Goal: Task Accomplishment & Management: Complete application form

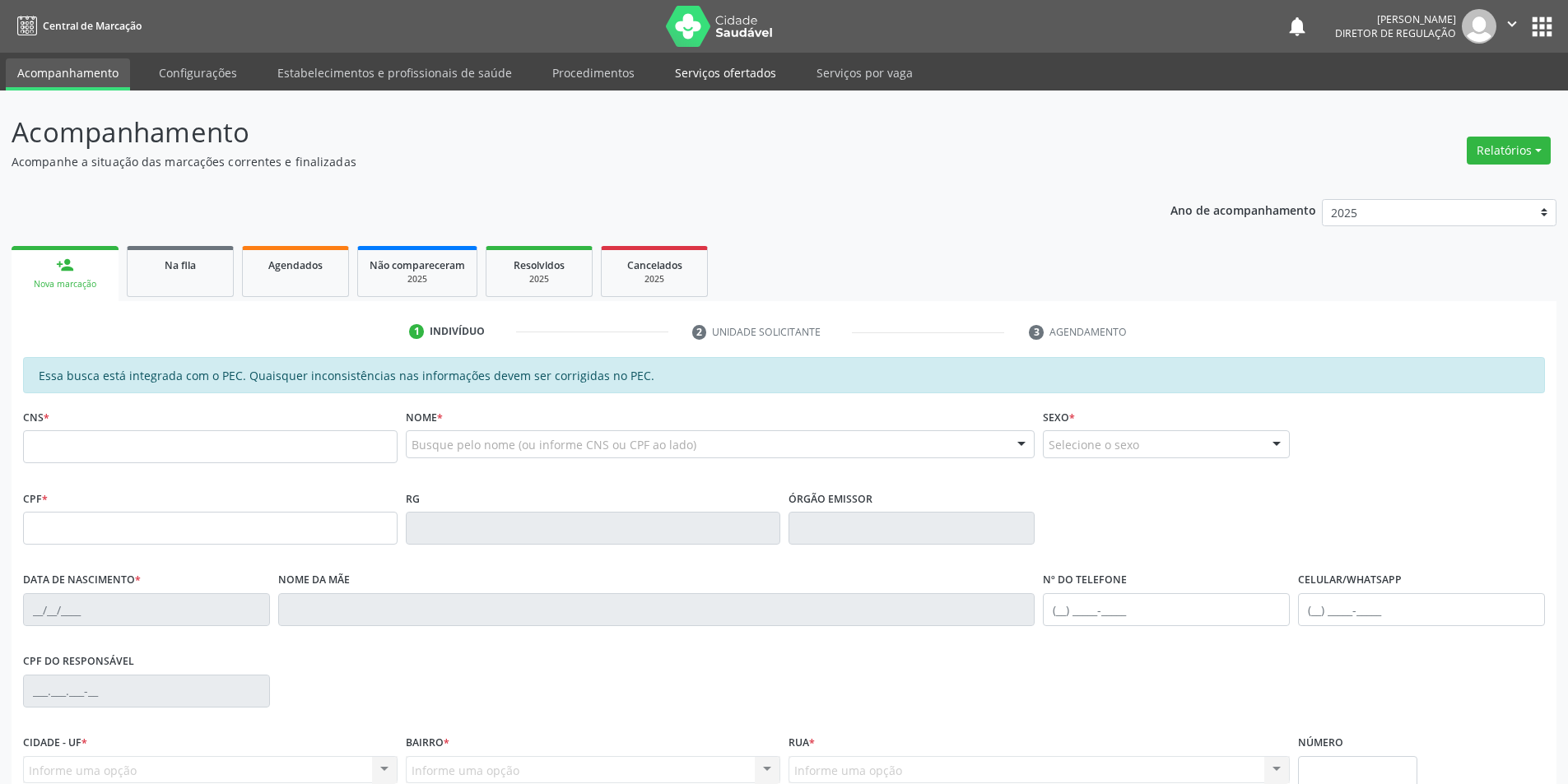
click at [750, 75] on link "Serviços ofertados" at bounding box center [726, 73] width 124 height 29
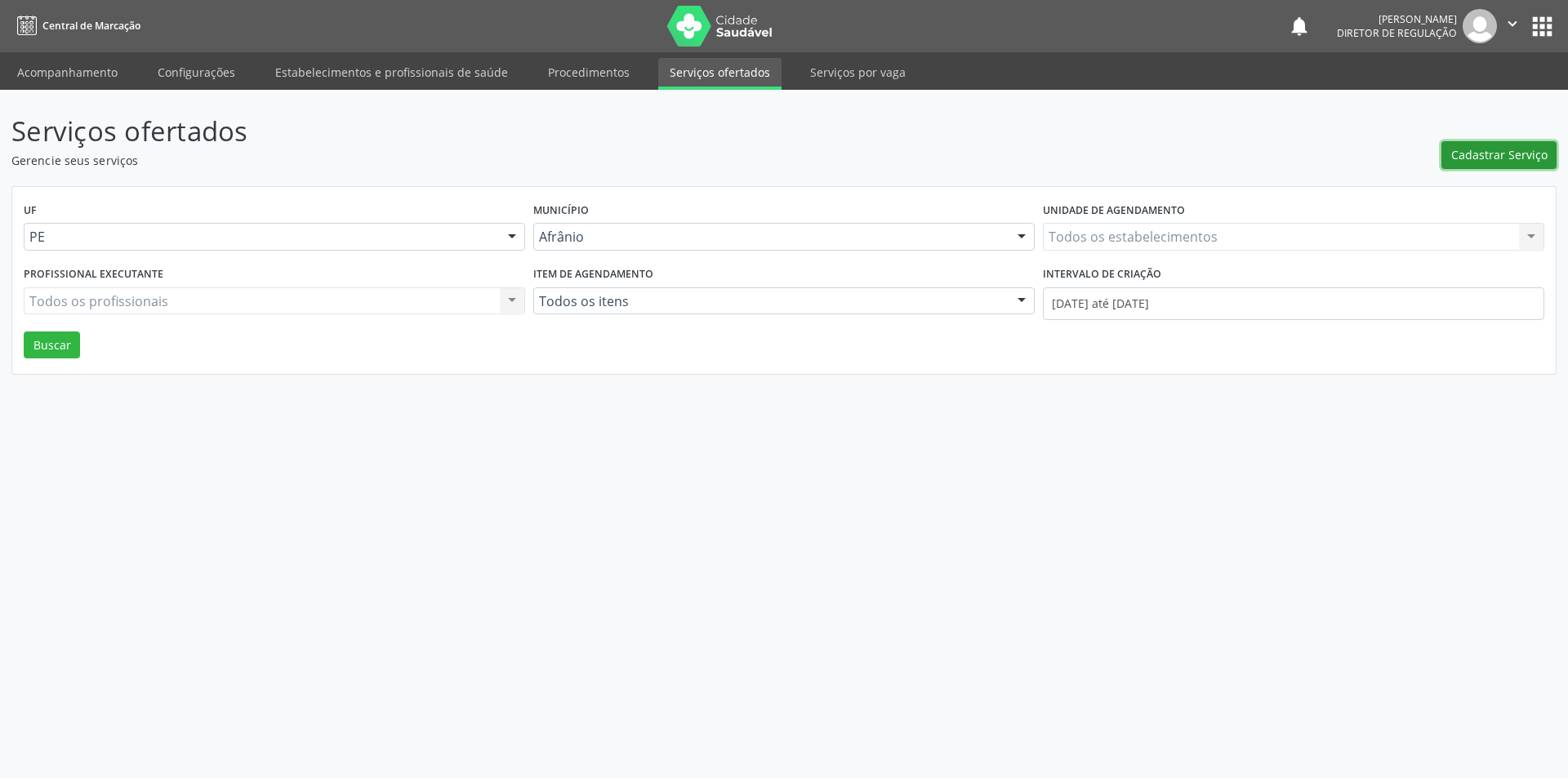
click at [1470, 150] on span "Cadastrar Serviço" at bounding box center [1499, 154] width 96 height 17
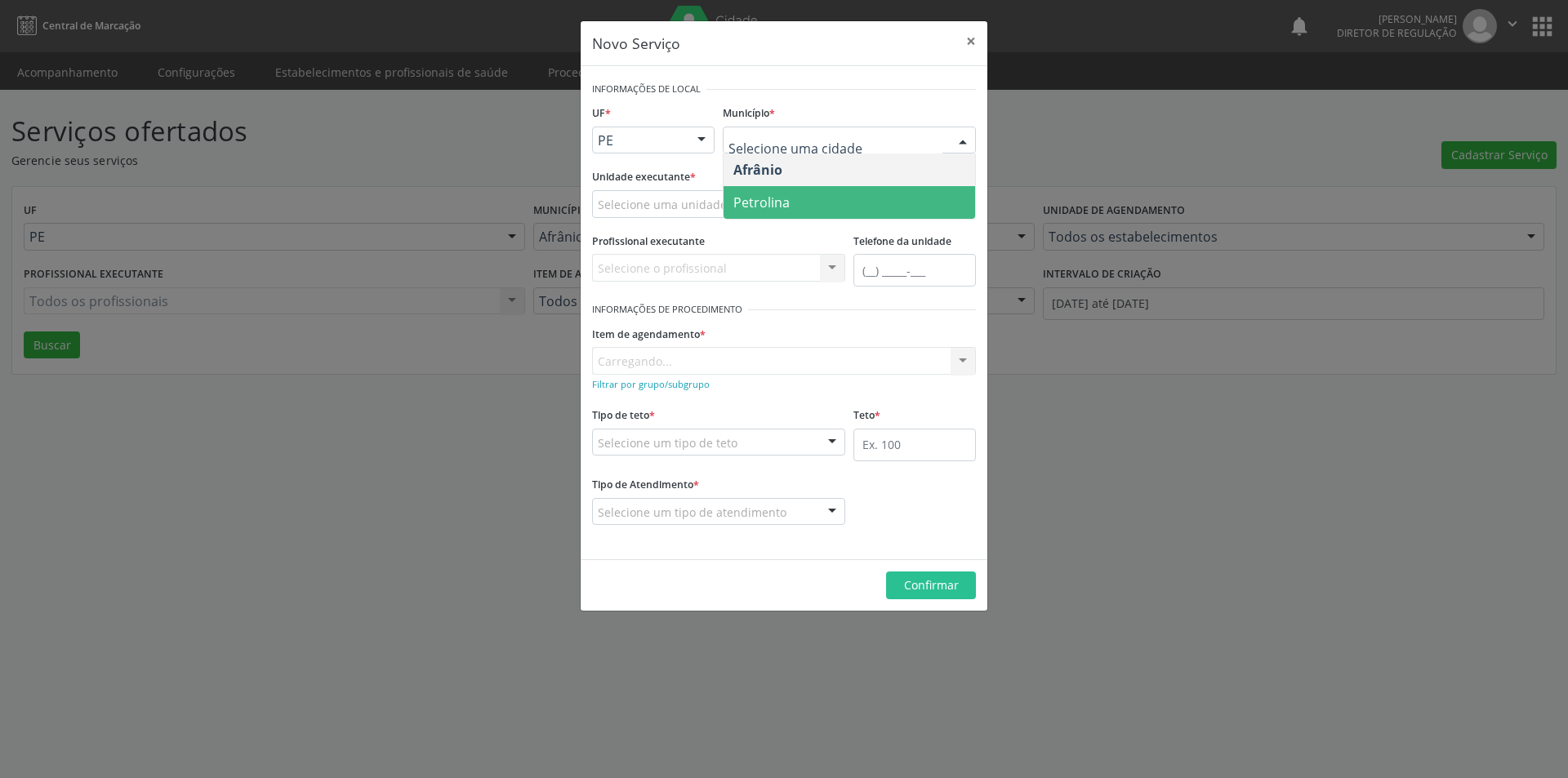
click at [808, 197] on span "Petrolina" at bounding box center [850, 202] width 251 height 33
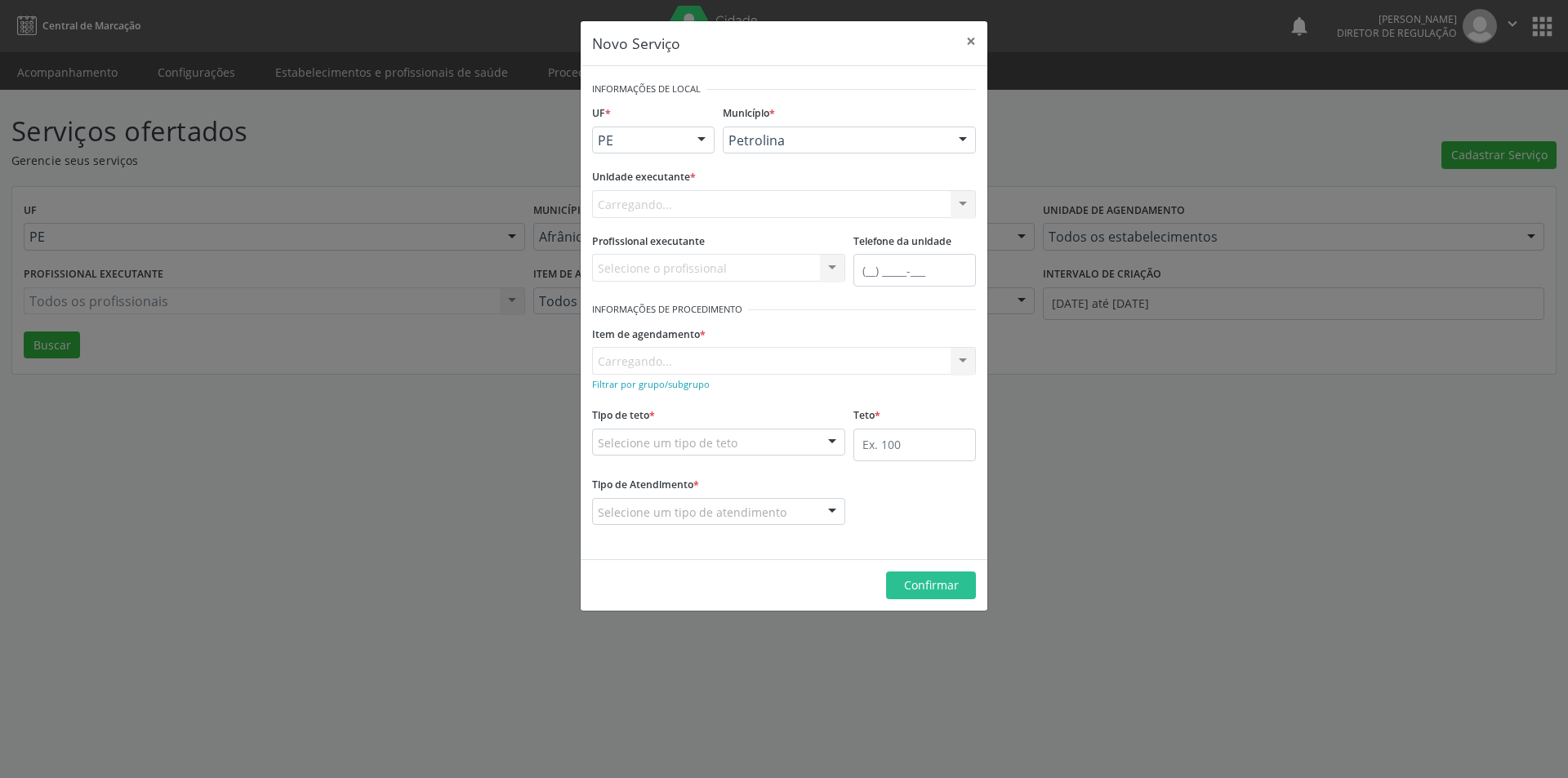
click at [755, 201] on div "Carregando... Academia da Saude de Afranio Academia da Saude do Bairro [PERSON_…" at bounding box center [784, 203] width 384 height 28
click at [735, 201] on div "Carregando... Academia da Saude de Afranio Academia da Saude do Bairro [PERSON_…" at bounding box center [784, 203] width 384 height 28
click at [685, 203] on div "Carregando... Academia da Saude de Afranio Academia da Saude do Bairro [PERSON_…" at bounding box center [784, 203] width 384 height 28
click at [690, 201] on div "Carregando... Academia da Saude de Afranio Academia da Saude do Bairro [PERSON_…" at bounding box center [784, 203] width 384 height 28
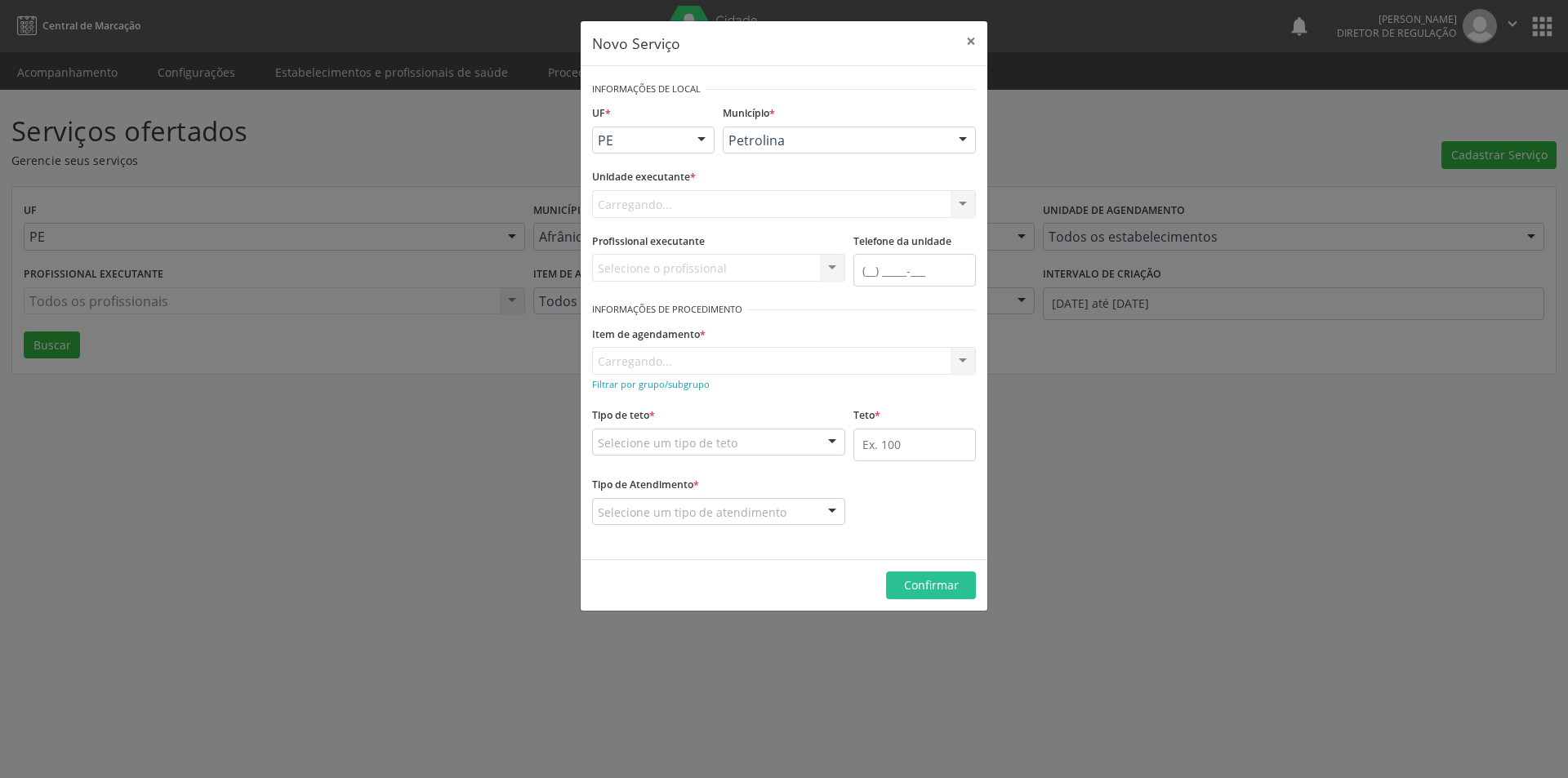
click at [693, 201] on div "Carregando... Academia da Saude de Afranio Academia da Saude do Bairro [PERSON_…" at bounding box center [784, 203] width 384 height 28
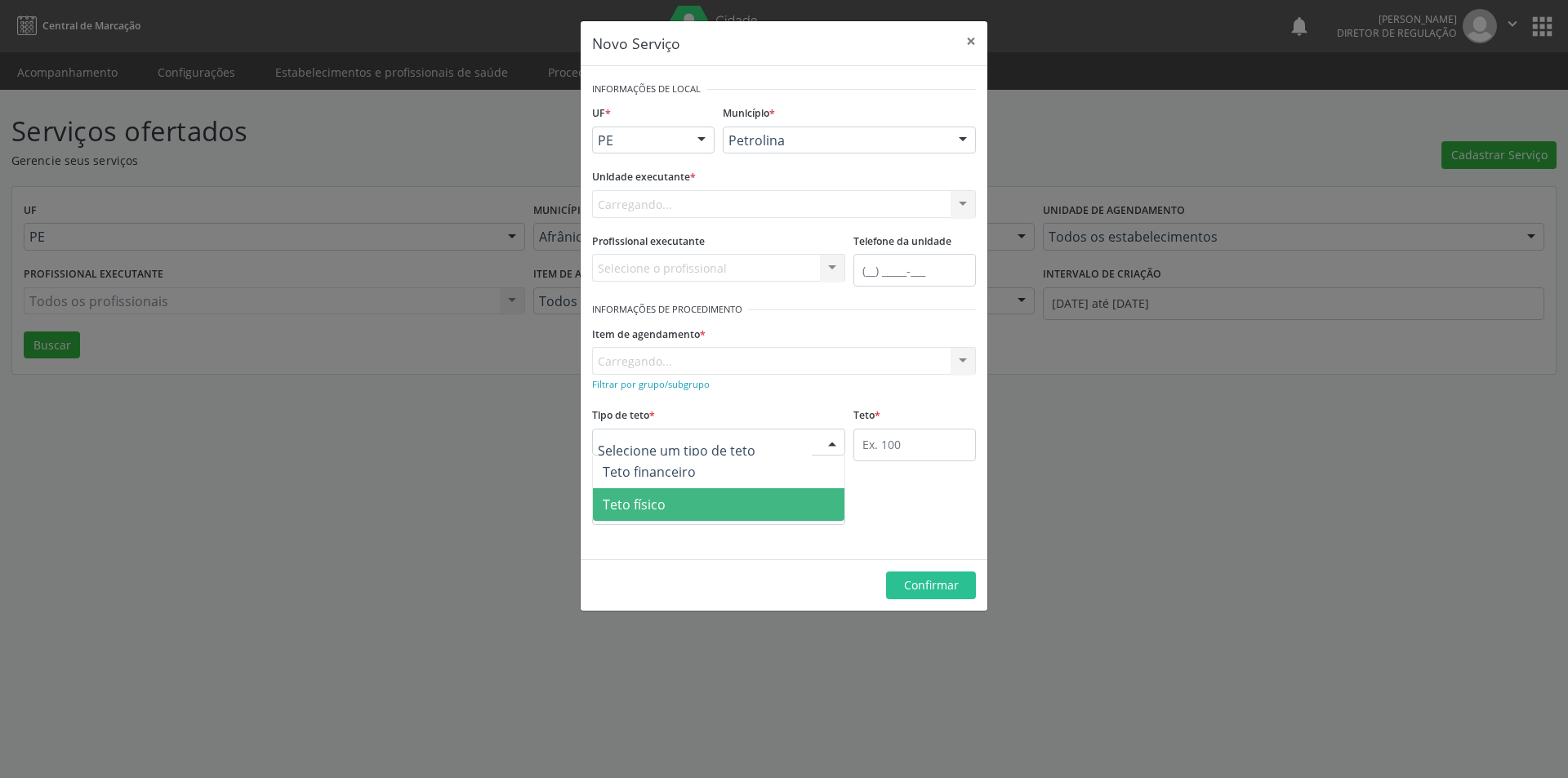
click at [719, 506] on span "Teto físico" at bounding box center [718, 504] width 251 height 33
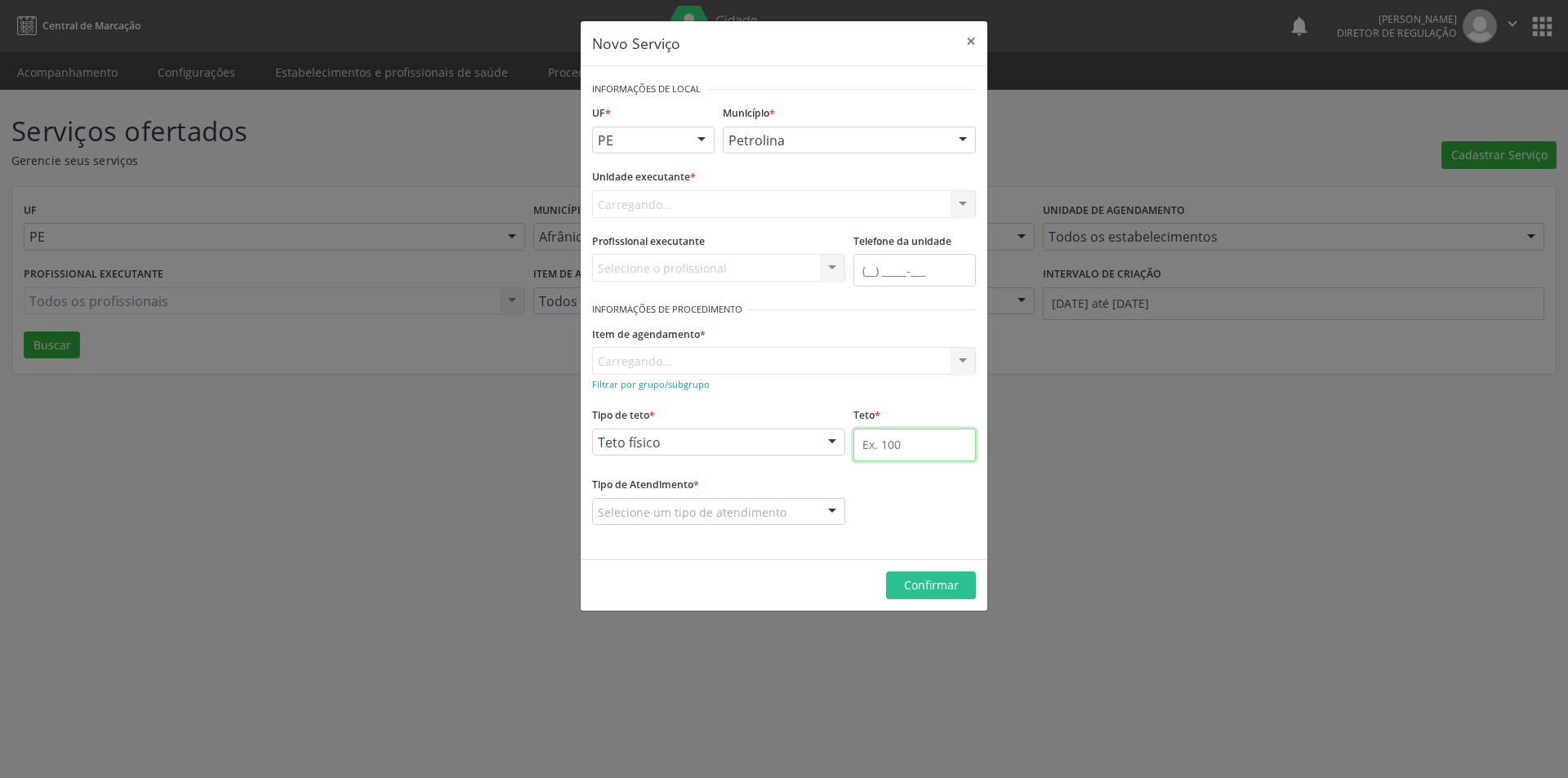
click at [879, 439] on input "text" at bounding box center [915, 445] width 122 height 33
type input "1"
click at [785, 515] on div "Selecione um tipo de atendimento" at bounding box center [718, 512] width 253 height 28
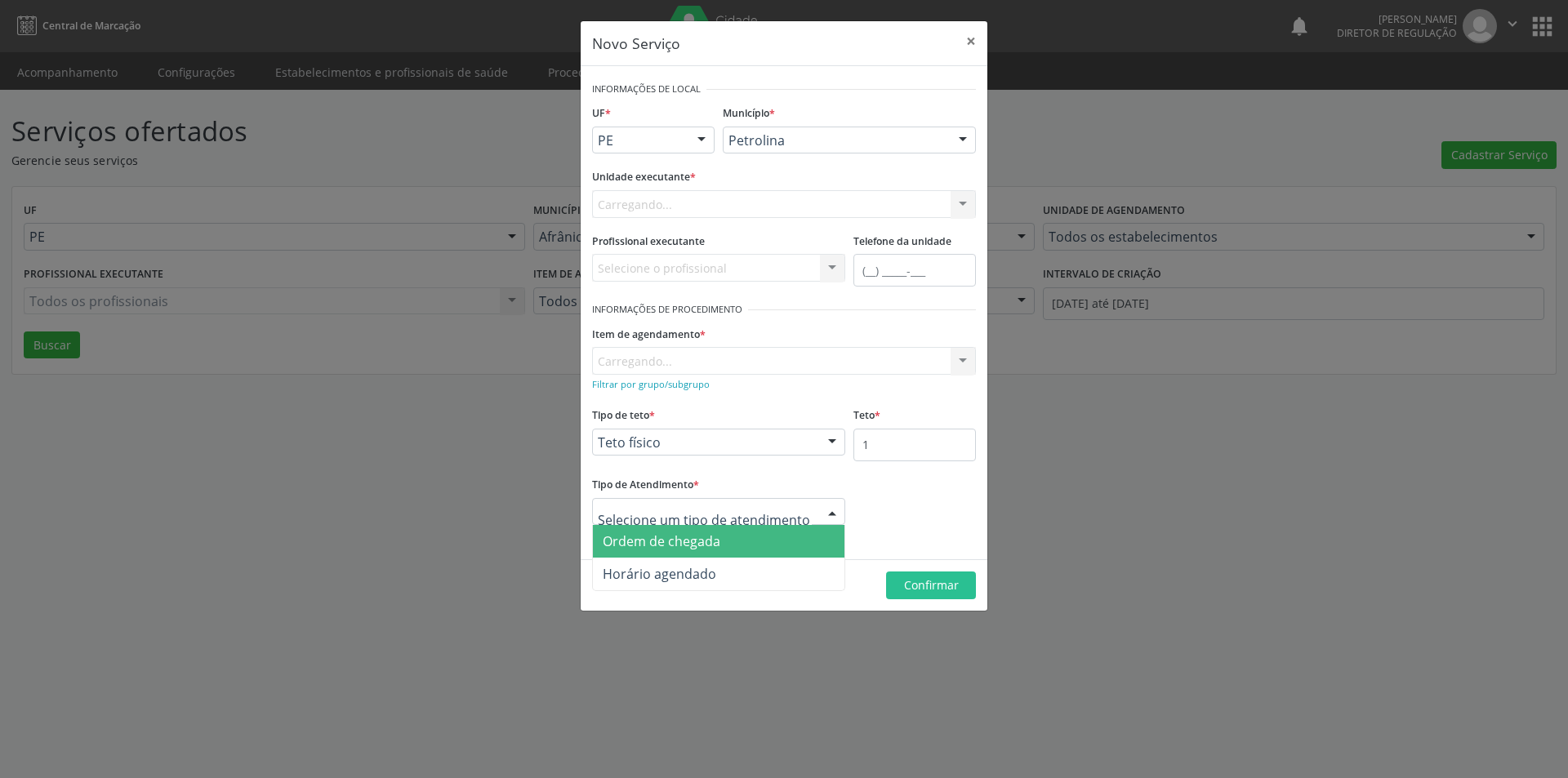
click at [751, 543] on span "Ordem de chegada" at bounding box center [718, 541] width 251 height 33
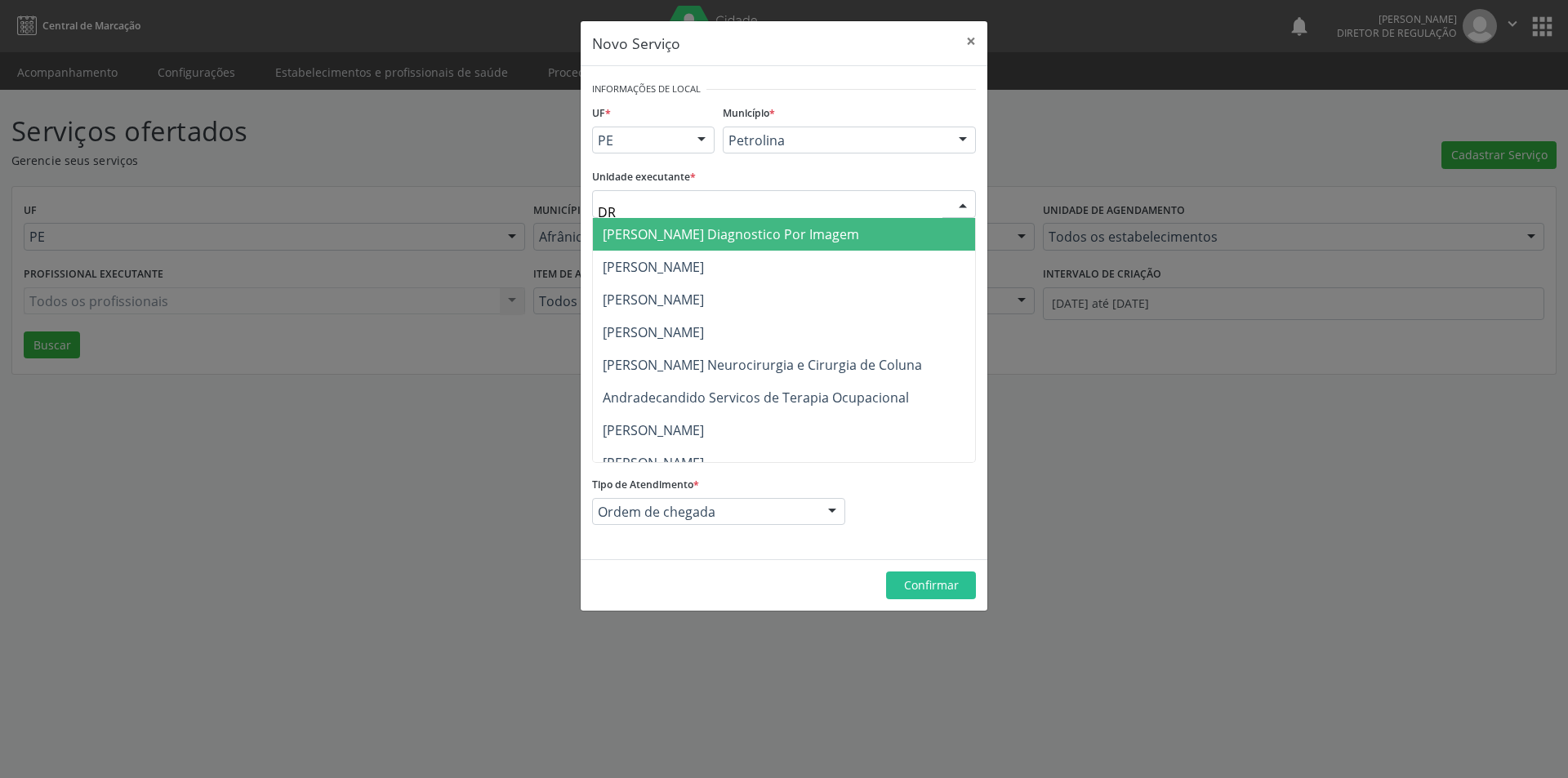
type input "DR D"
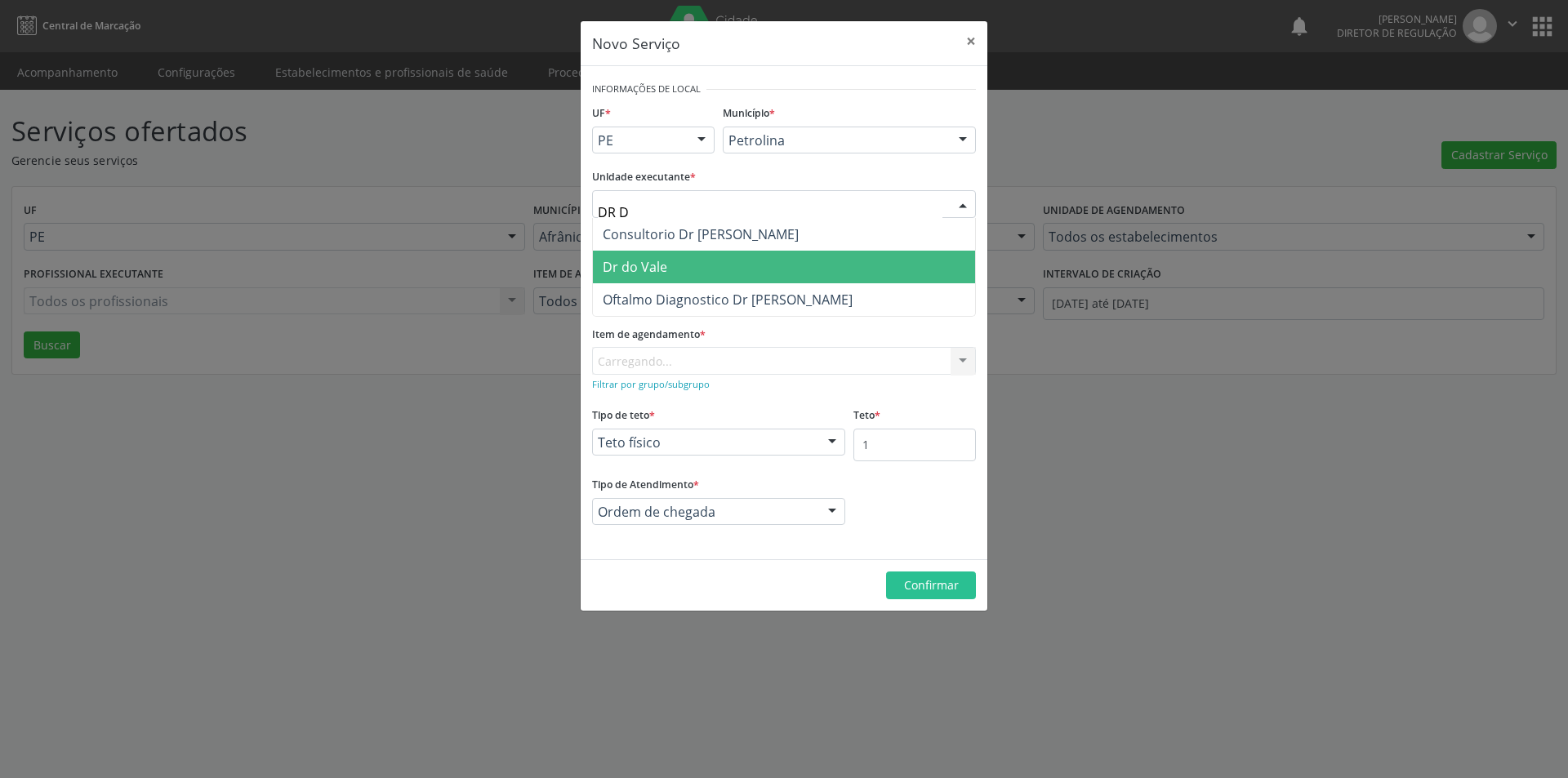
click at [647, 262] on span "Dr do Vale" at bounding box center [635, 267] width 64 height 18
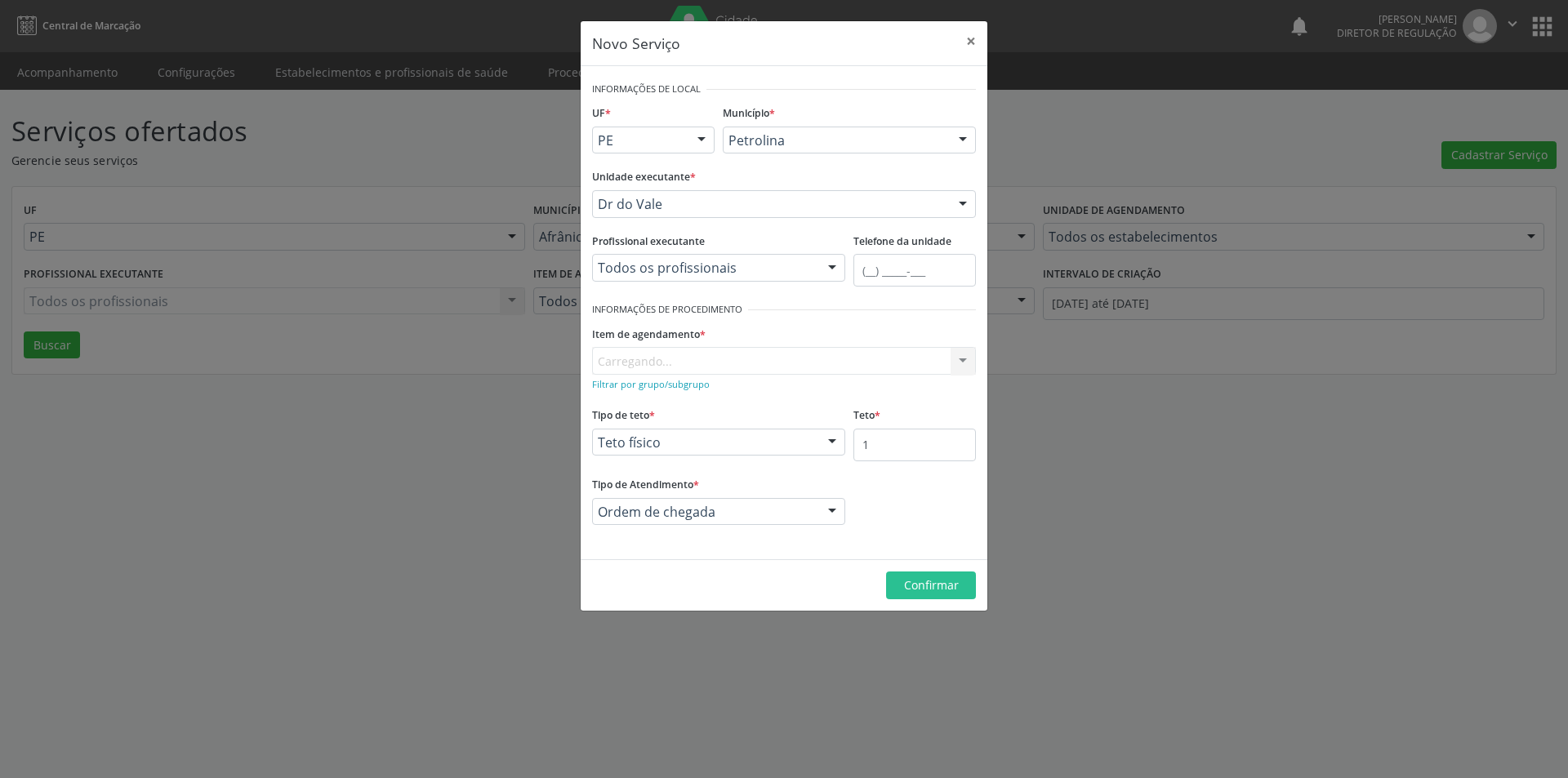
click at [720, 357] on div "Item de agendamento * [GEOGRAPHIC_DATA]... No elements found. Consider changing…" at bounding box center [784, 348] width 384 height 53
click at [698, 358] on div "Item de agendamento * [GEOGRAPHIC_DATA]... No elements found. Consider changing…" at bounding box center [784, 348] width 384 height 53
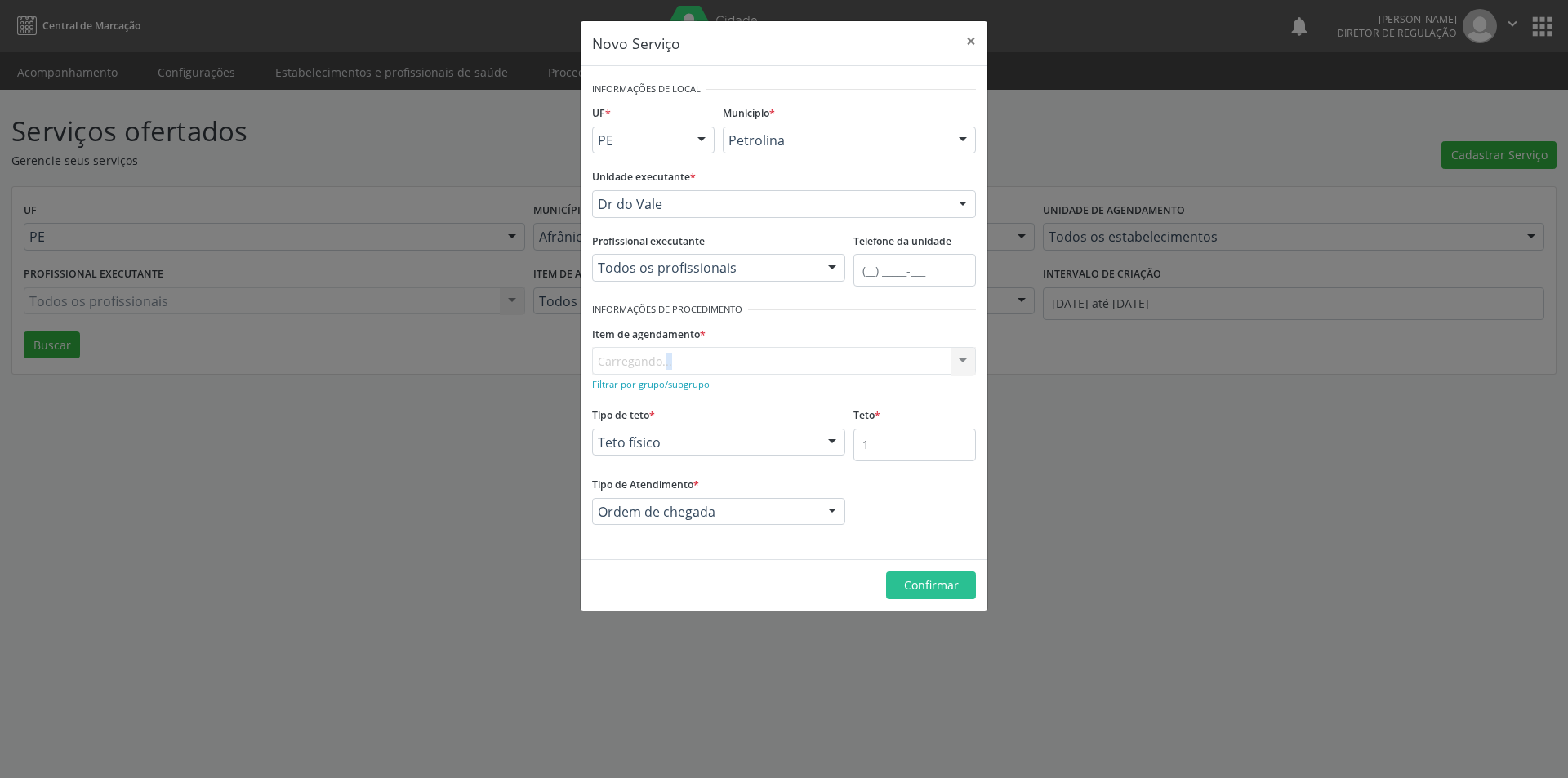
click at [706, 360] on div "Item de agendamento * [GEOGRAPHIC_DATA]... No elements found. Consider changing…" at bounding box center [784, 348] width 384 height 53
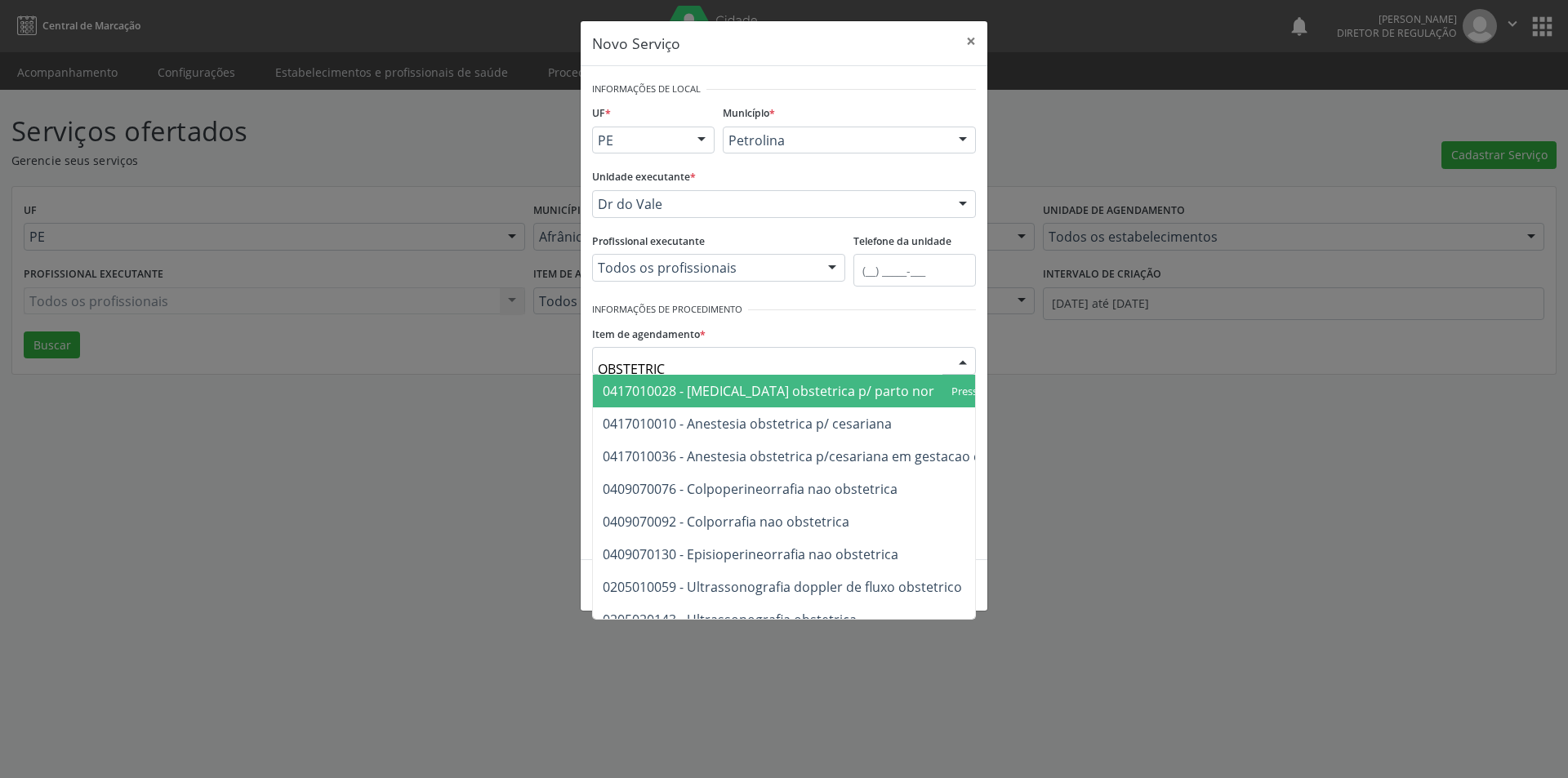
type input "OBSTETRICO"
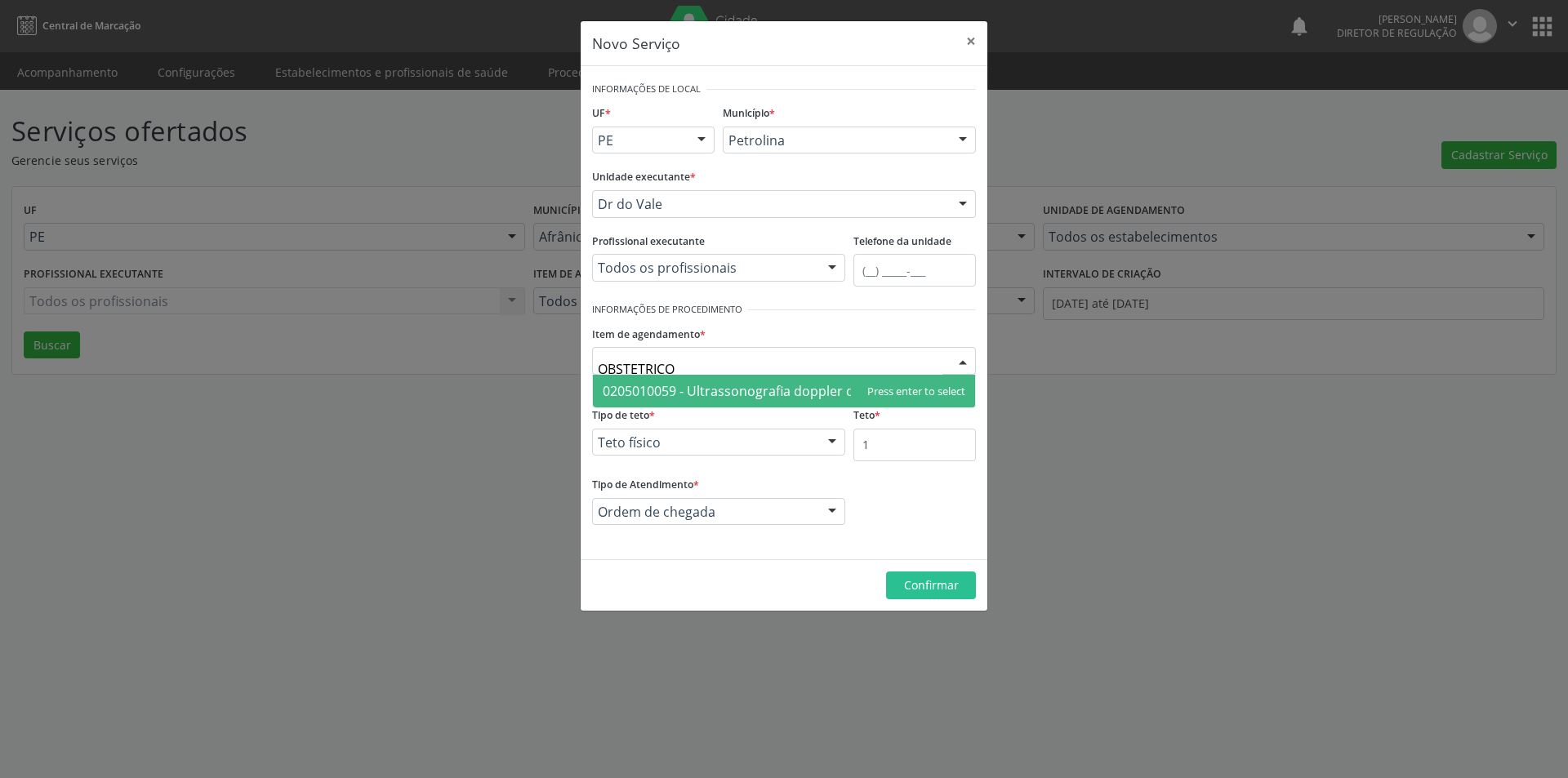
click at [743, 385] on span "0205010059 - Ultrassonografia doppler de fluxo obstetrico" at bounding box center [782, 391] width 359 height 18
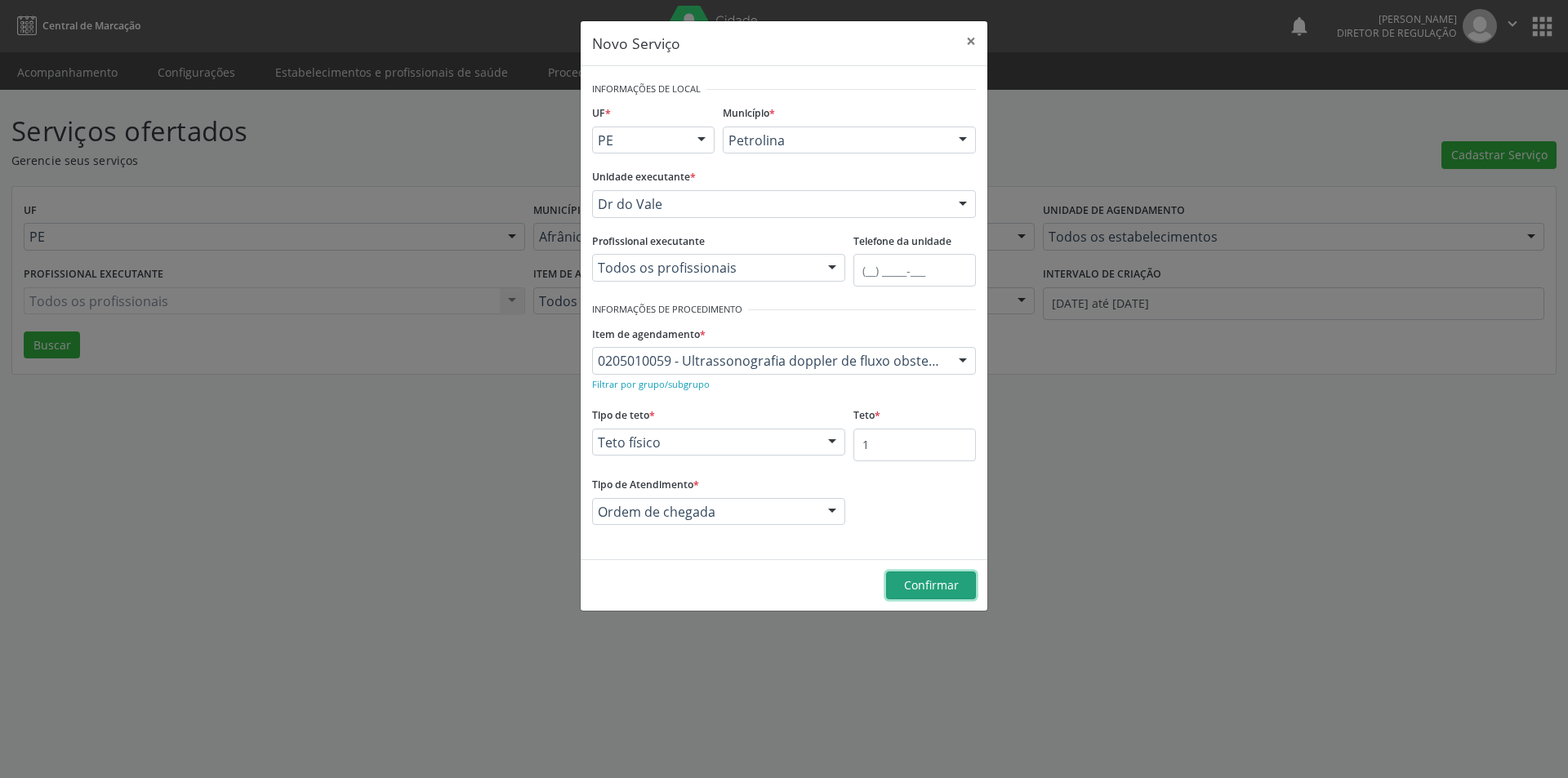
click at [944, 584] on span "Confirmar" at bounding box center [931, 585] width 54 height 15
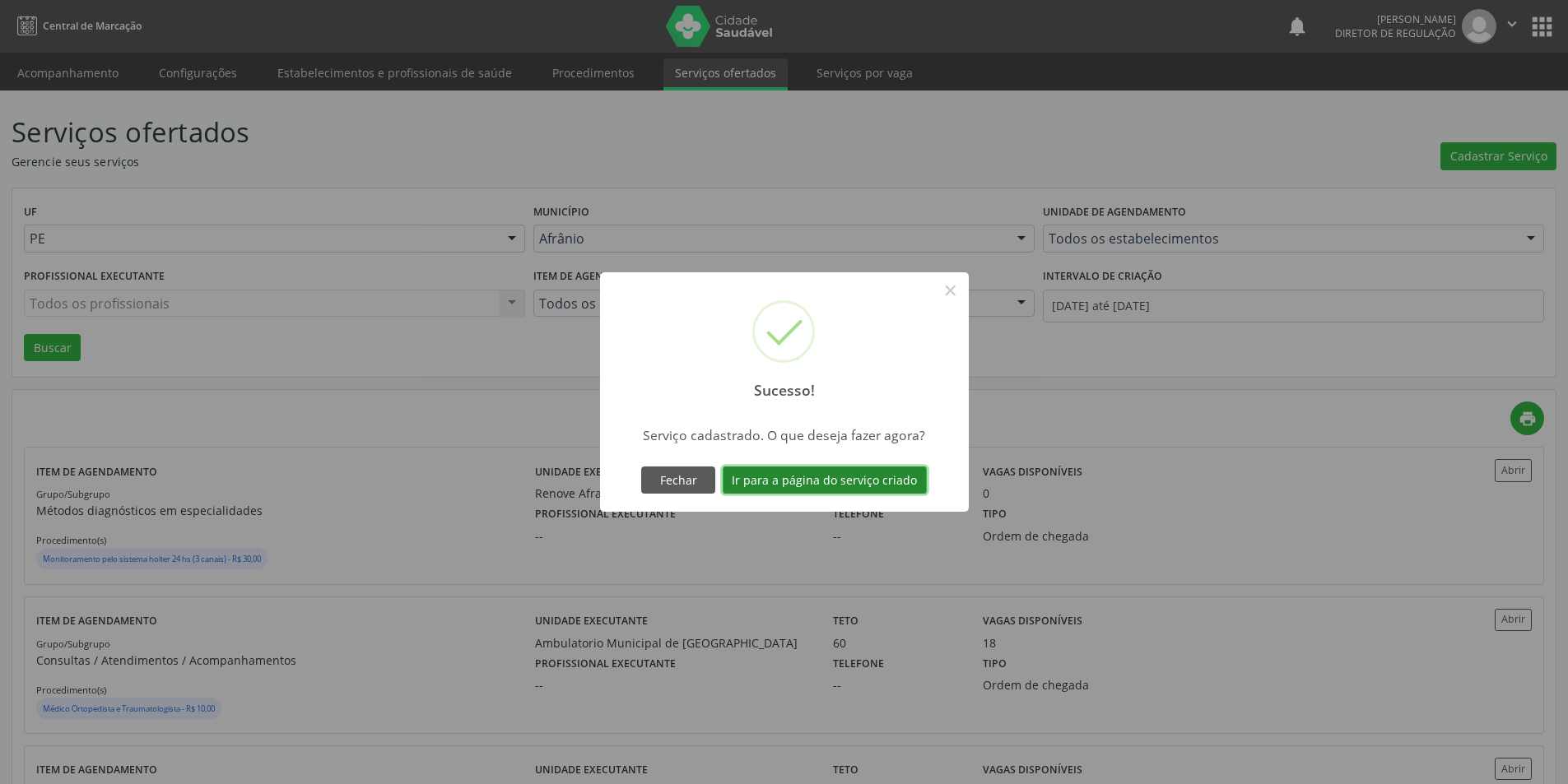
click at [820, 480] on button "Ir para a página do serviço criado" at bounding box center [824, 480] width 204 height 28
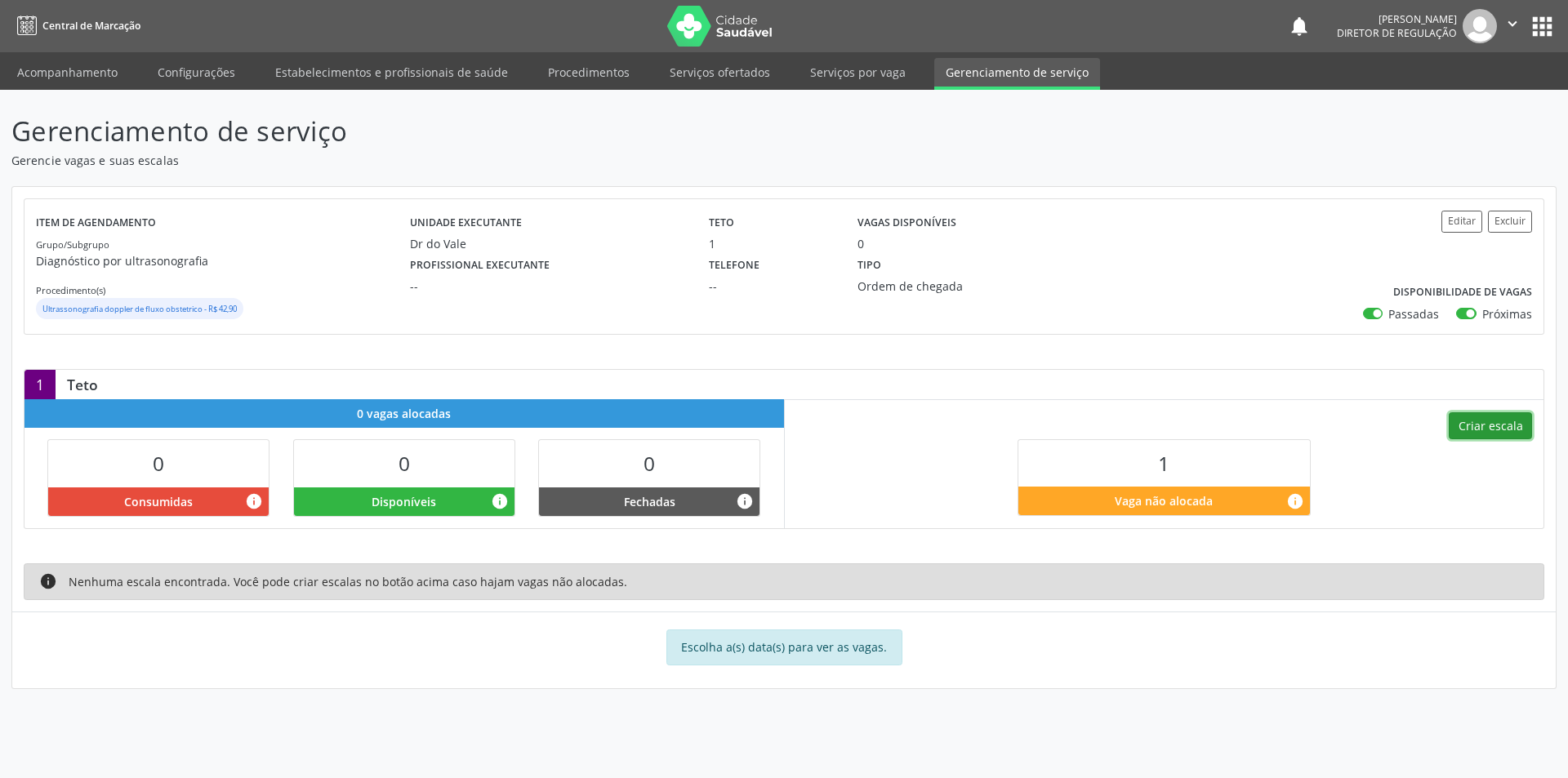
click at [1481, 428] on button "Criar escala" at bounding box center [1490, 426] width 83 height 28
select select "7"
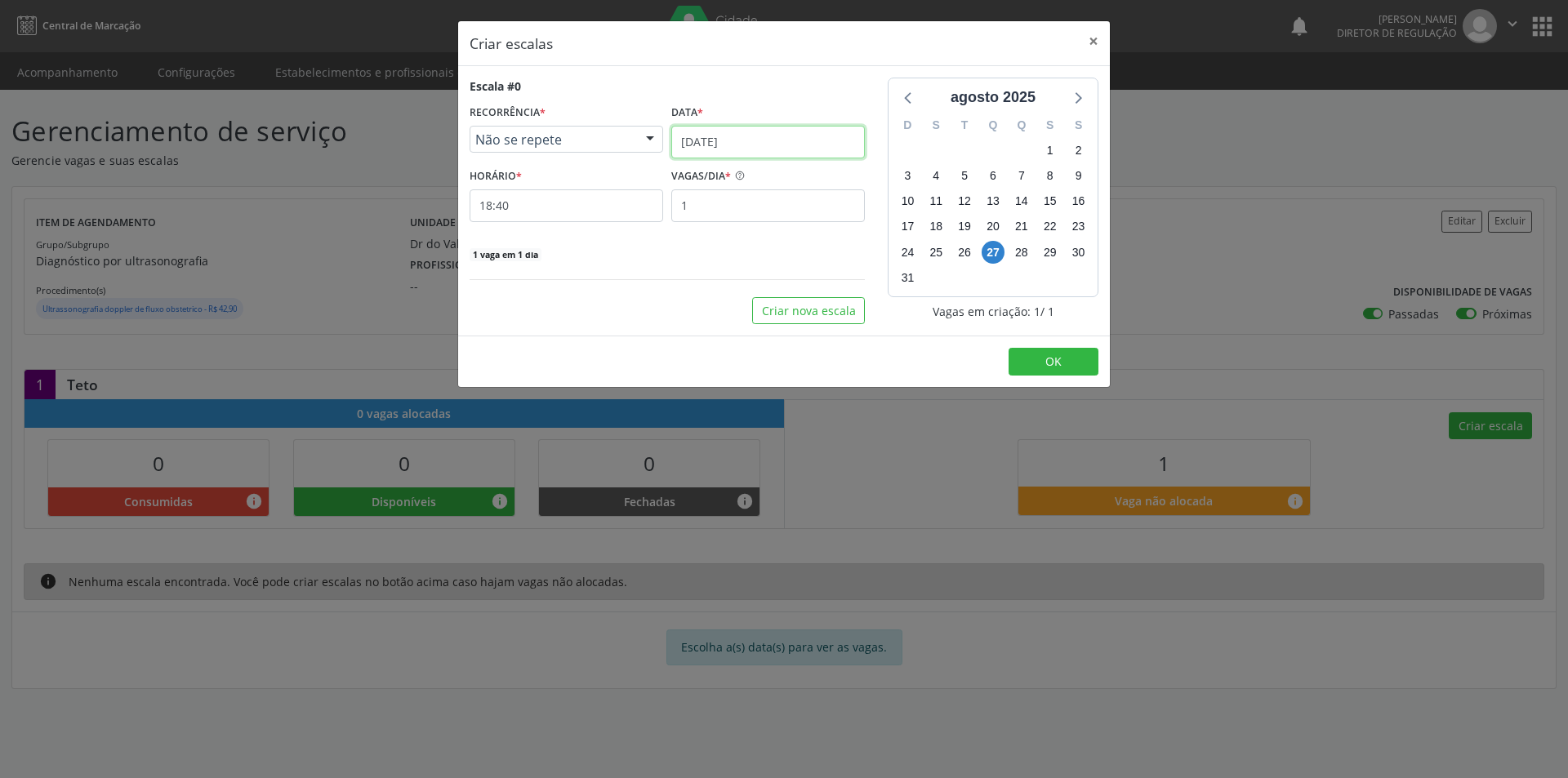
click at [767, 141] on input "[DATE]" at bounding box center [768, 142] width 193 height 33
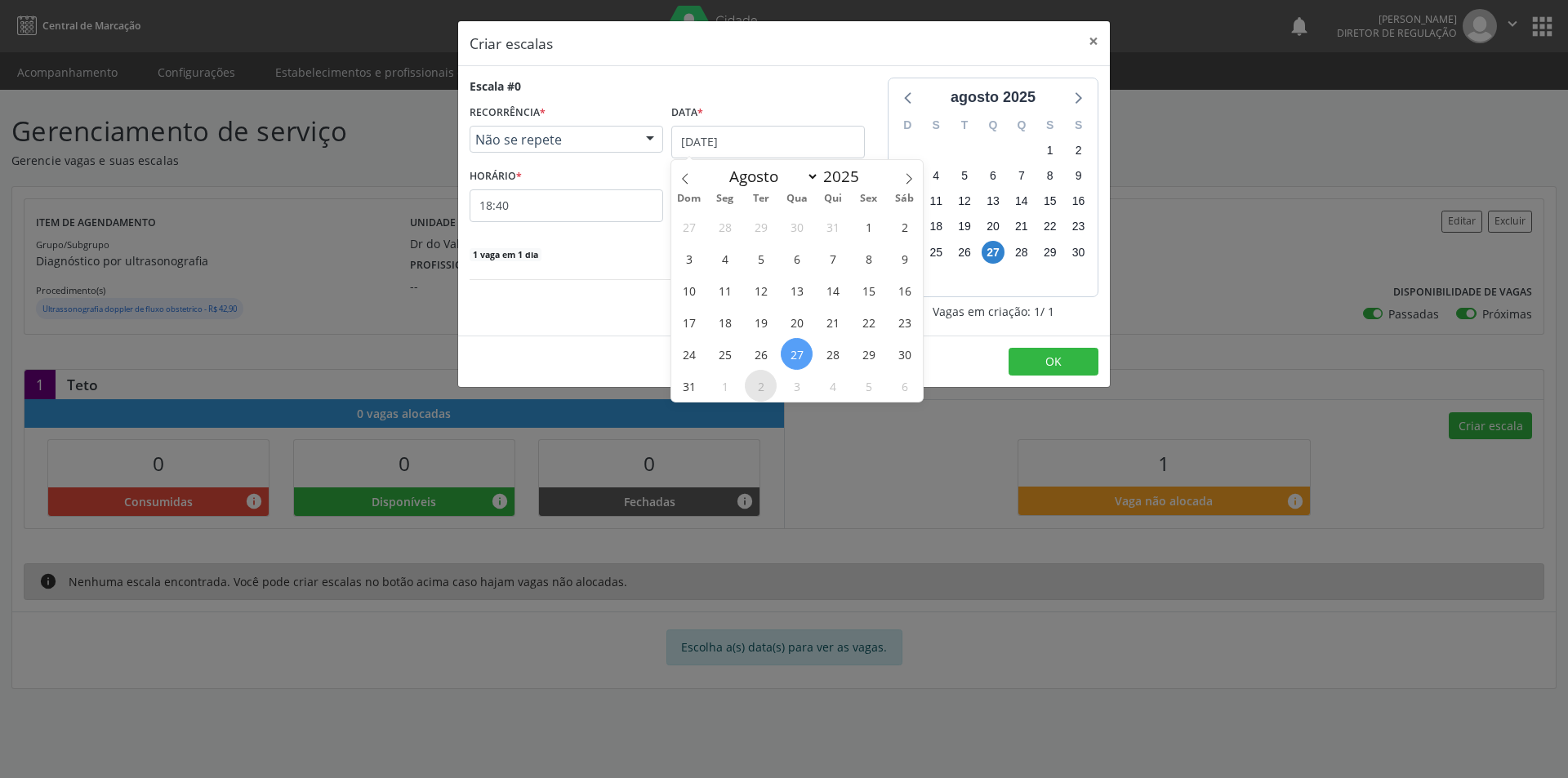
click at [766, 390] on span "2" at bounding box center [761, 386] width 32 height 32
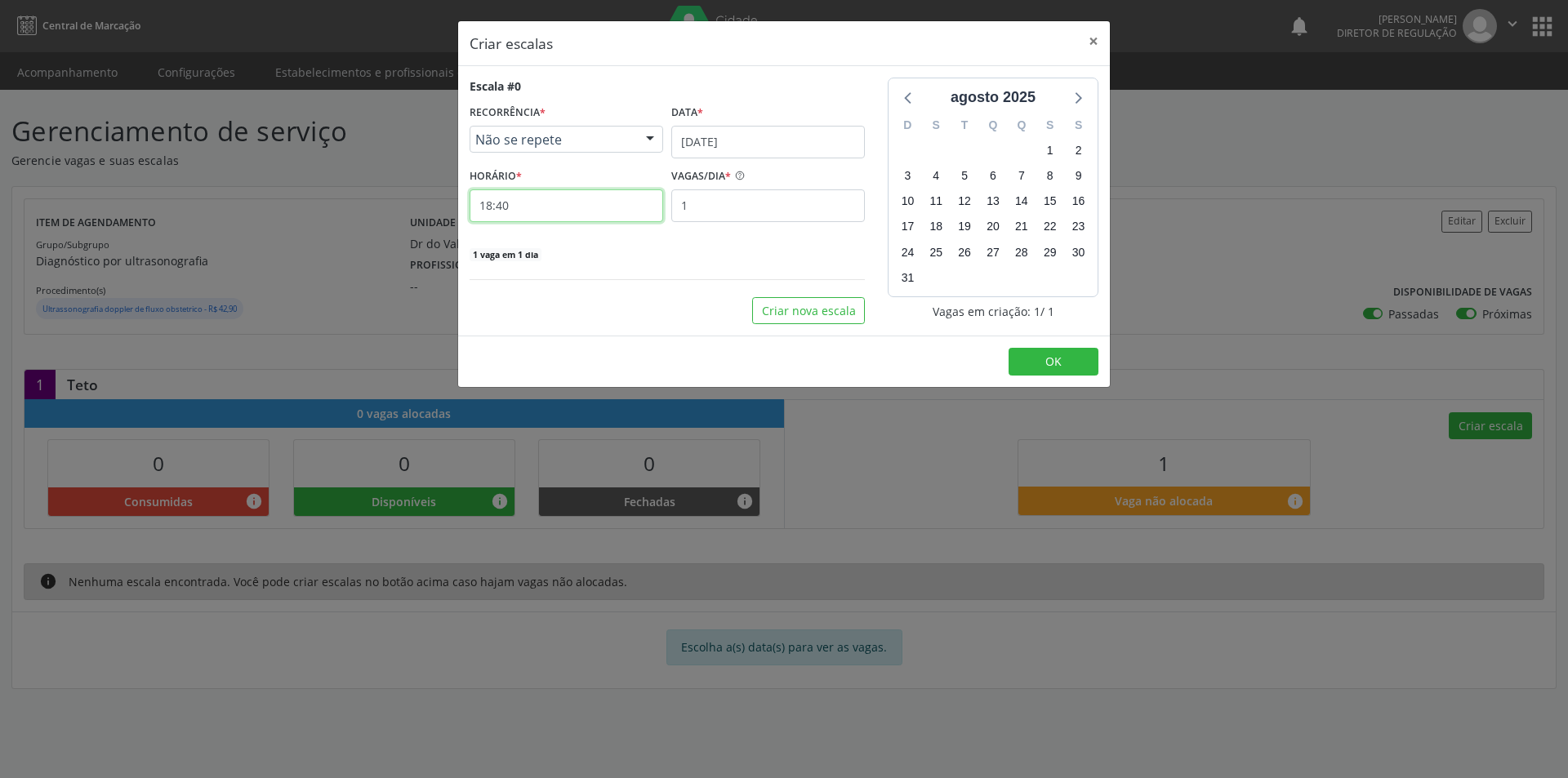
click at [595, 207] on input "18:40" at bounding box center [566, 206] width 193 height 33
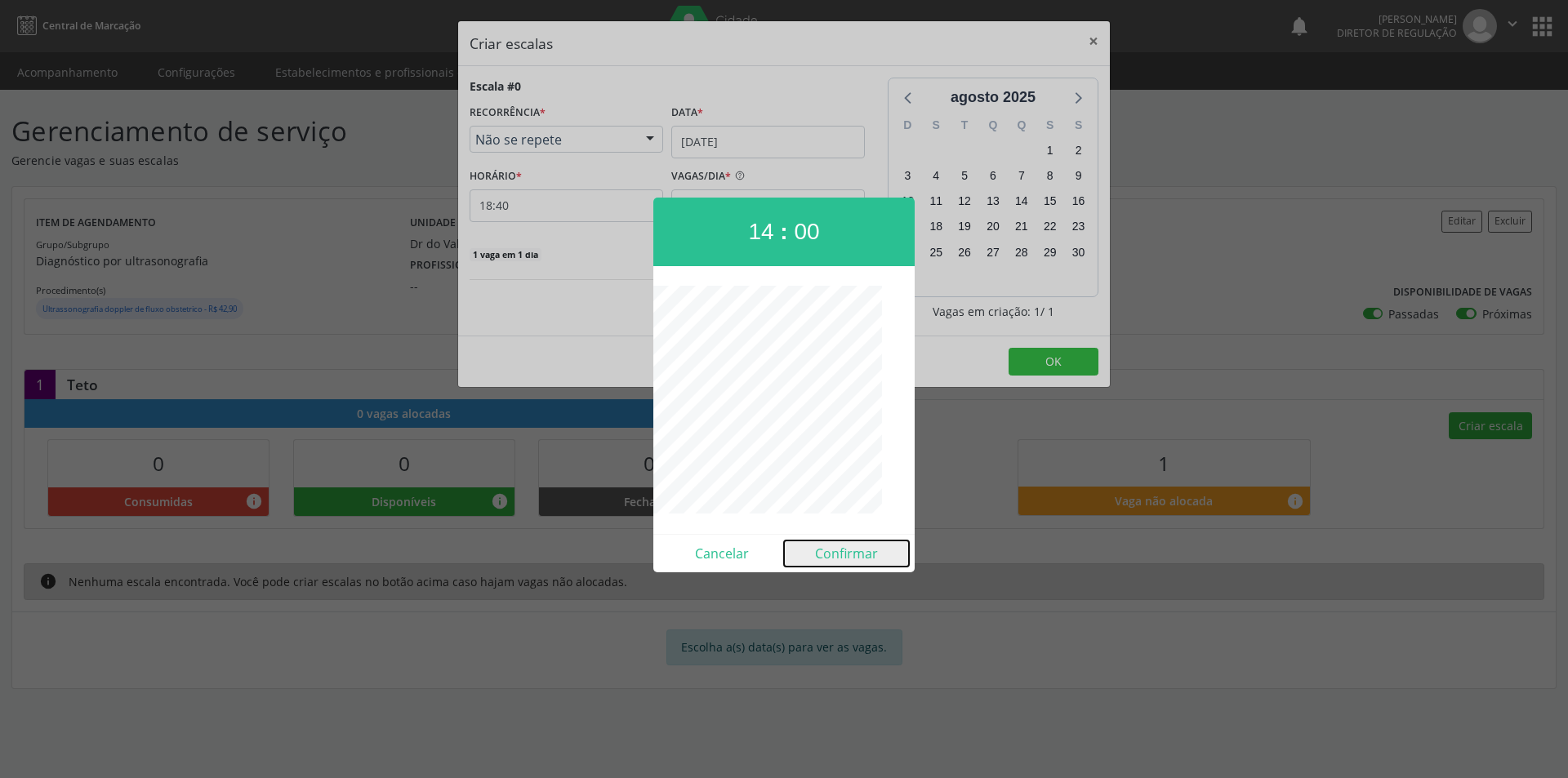
click at [853, 557] on button "Confirmar" at bounding box center [847, 553] width 125 height 26
type input "14:00"
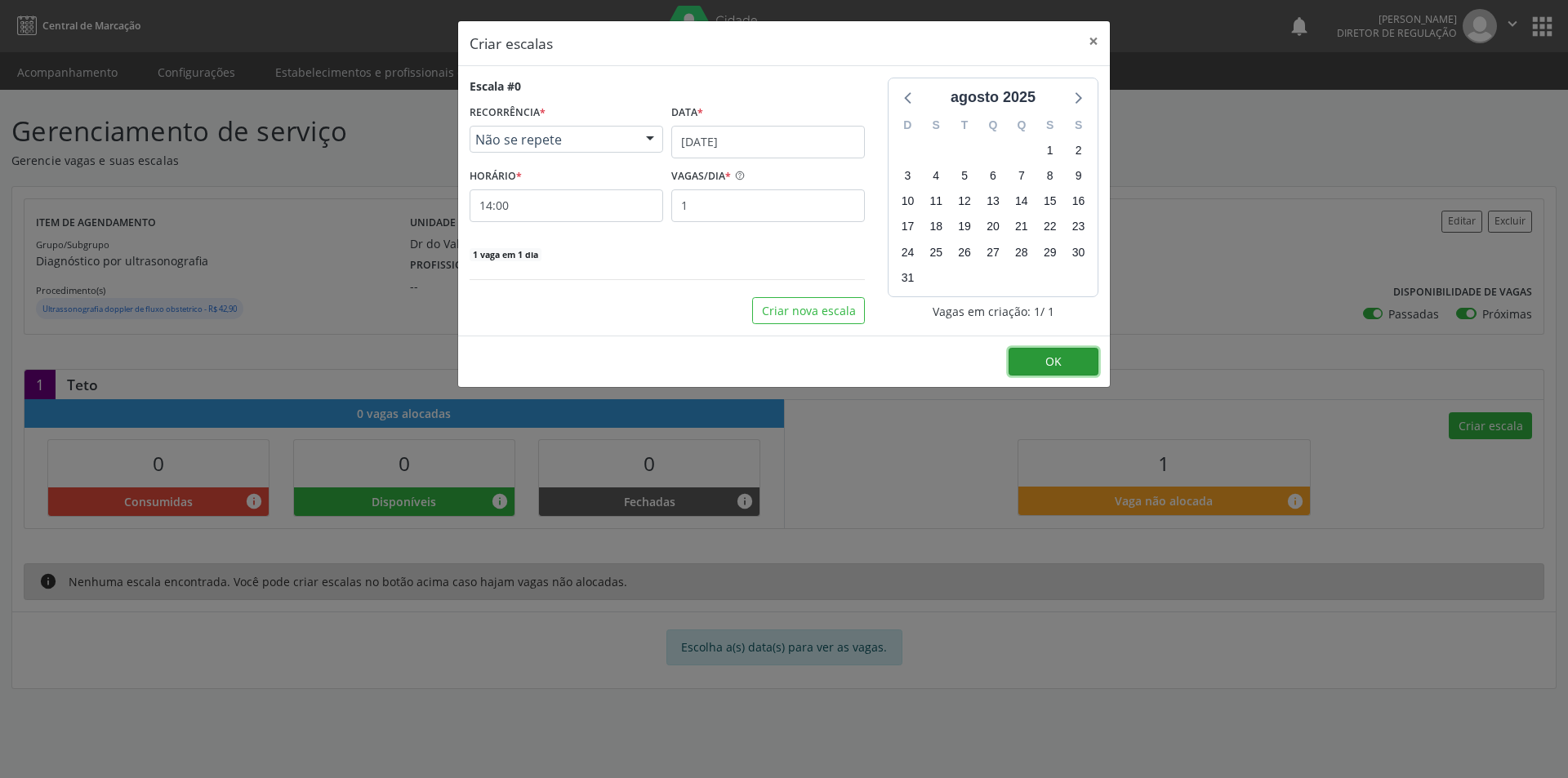
click at [1050, 356] on span "OK" at bounding box center [1054, 361] width 16 height 15
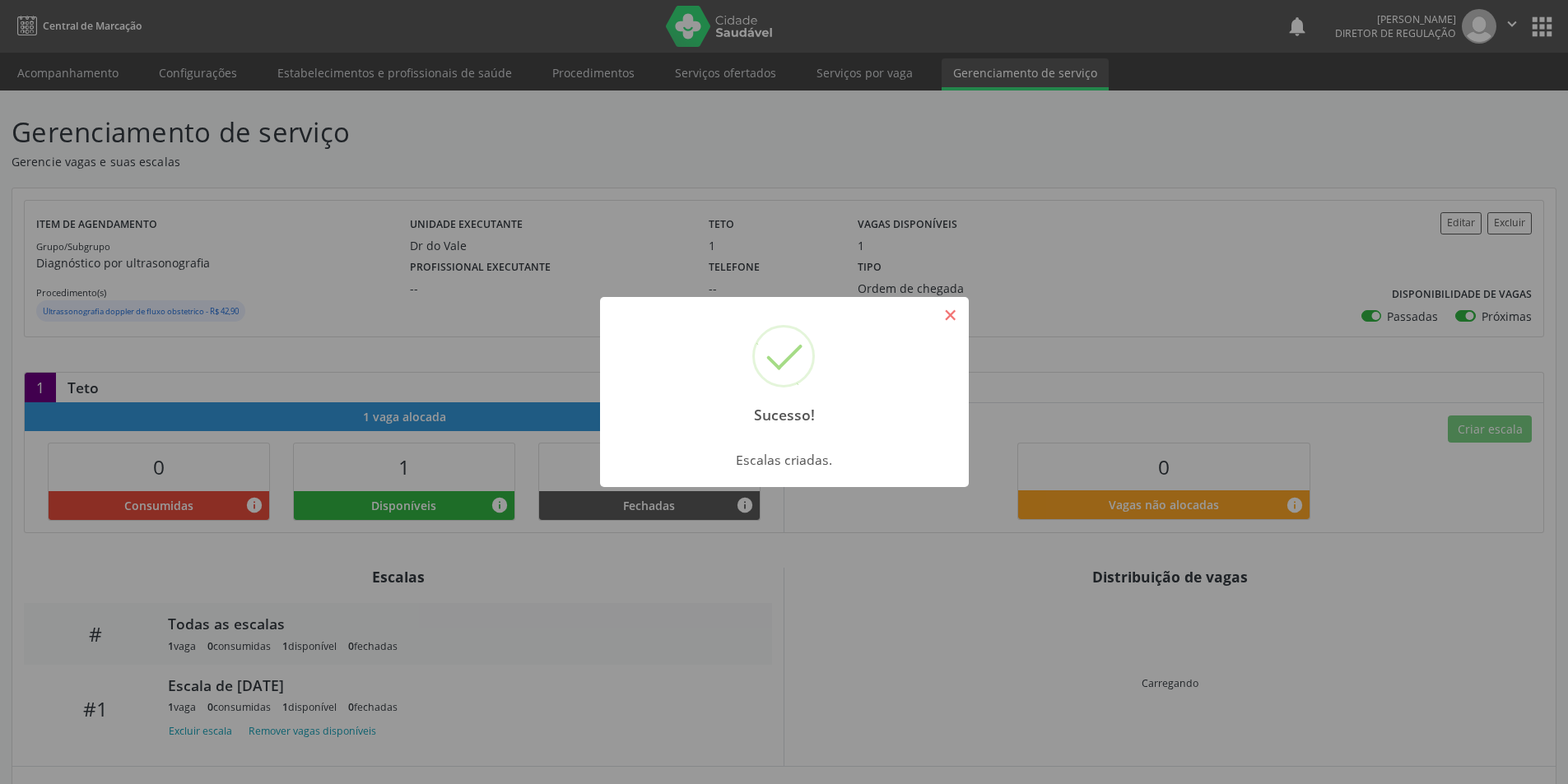
click at [949, 320] on button "×" at bounding box center [950, 314] width 28 height 28
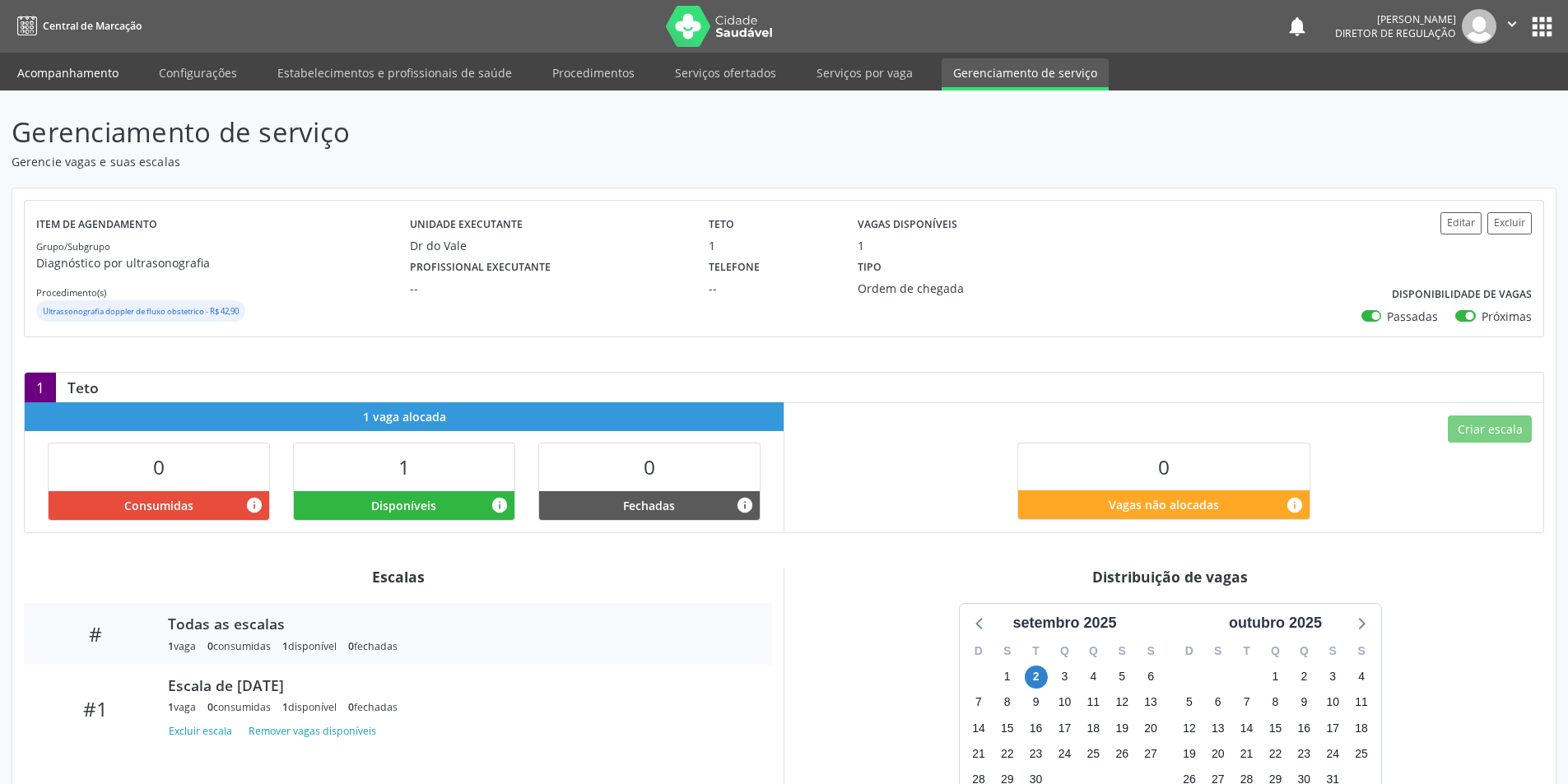
click at [96, 69] on link "Acompanhamento" at bounding box center [67, 73] width 124 height 29
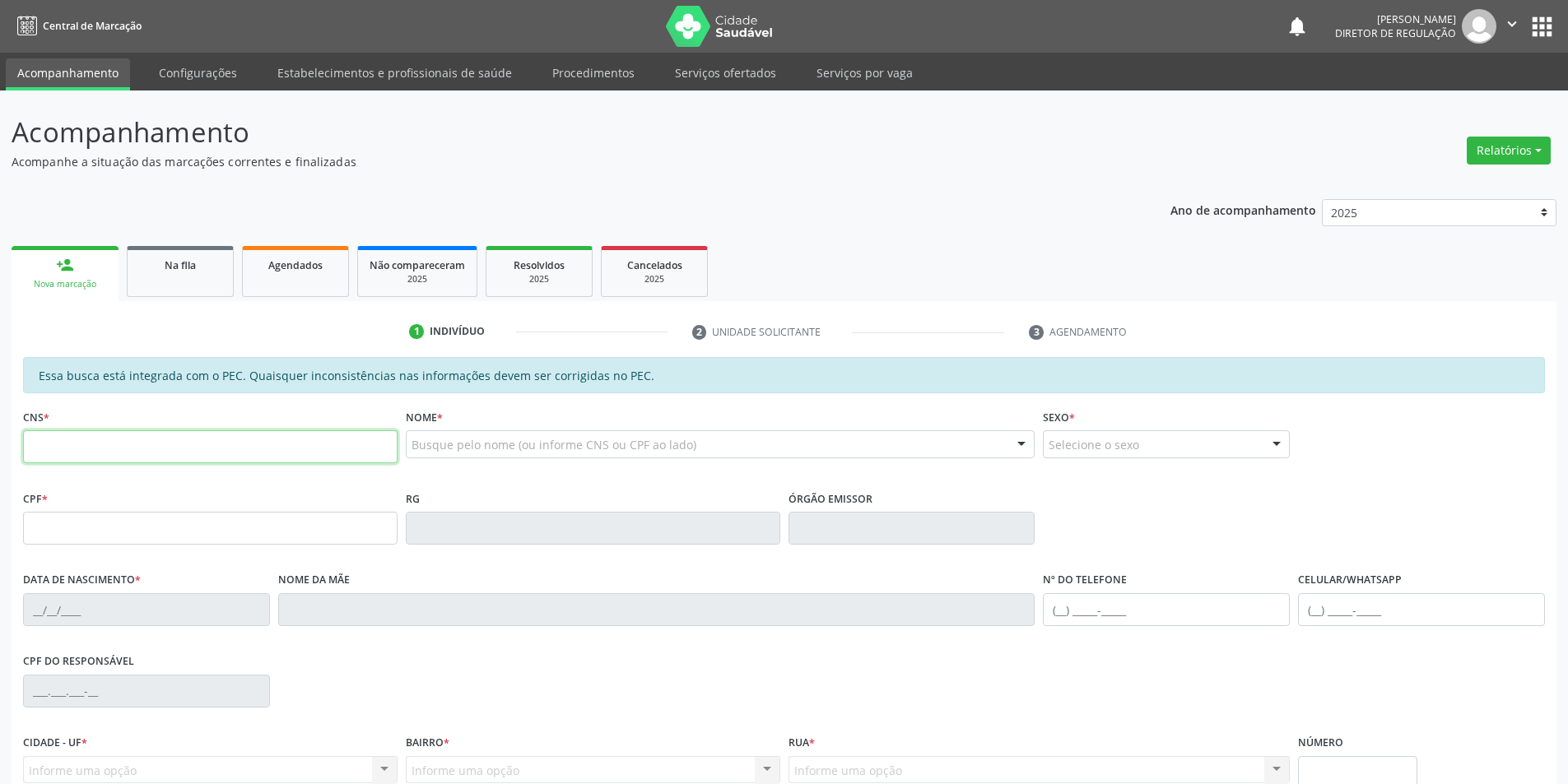
click at [171, 461] on input "text" at bounding box center [210, 446] width 374 height 33
type input "703 2016 0689 7095"
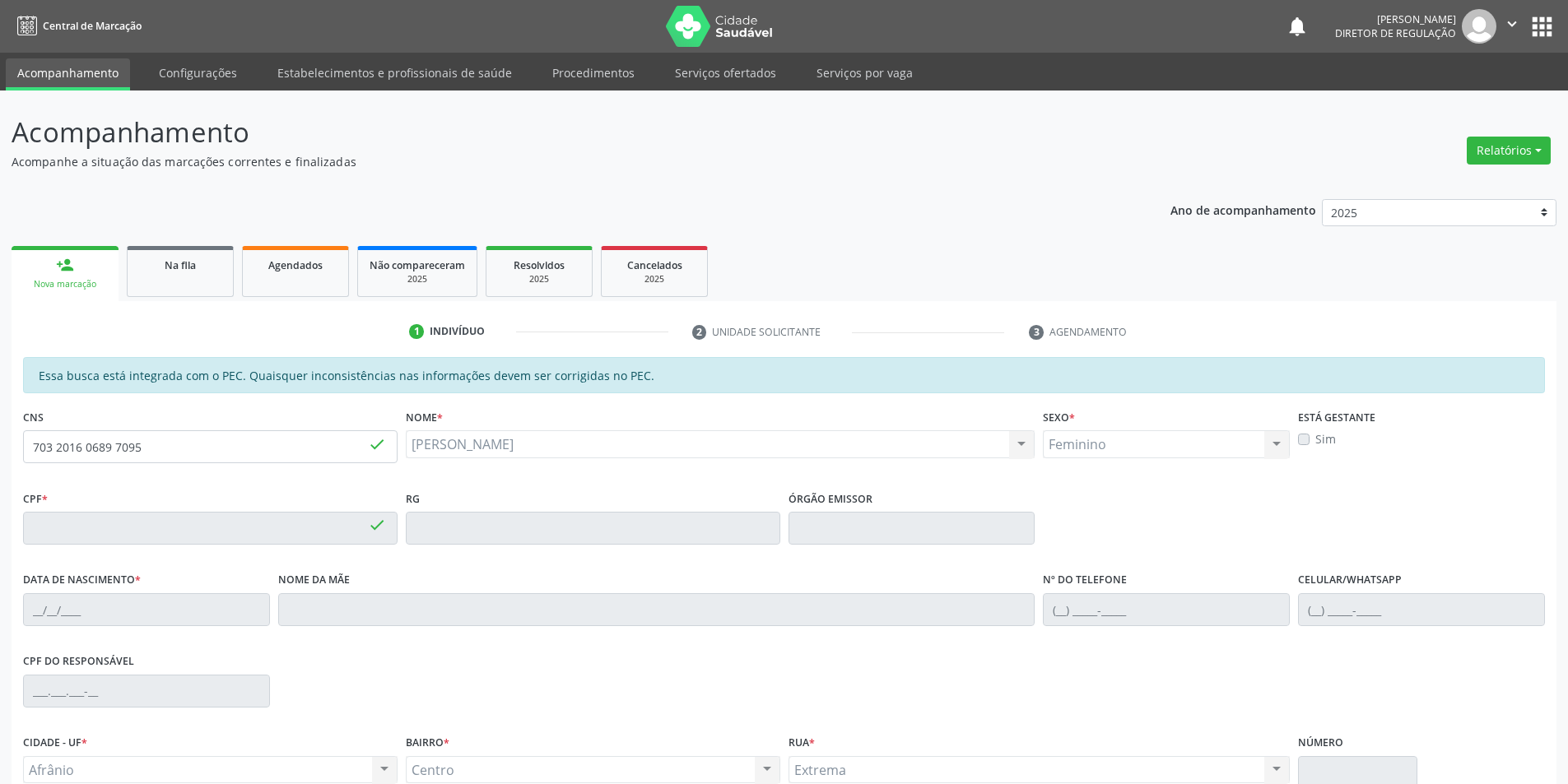
type input "134.117.734-30"
type input "[DATE]"
type input "[PERSON_NAME]"
type input "[PHONE_NUMBER]"
type input "S/N"
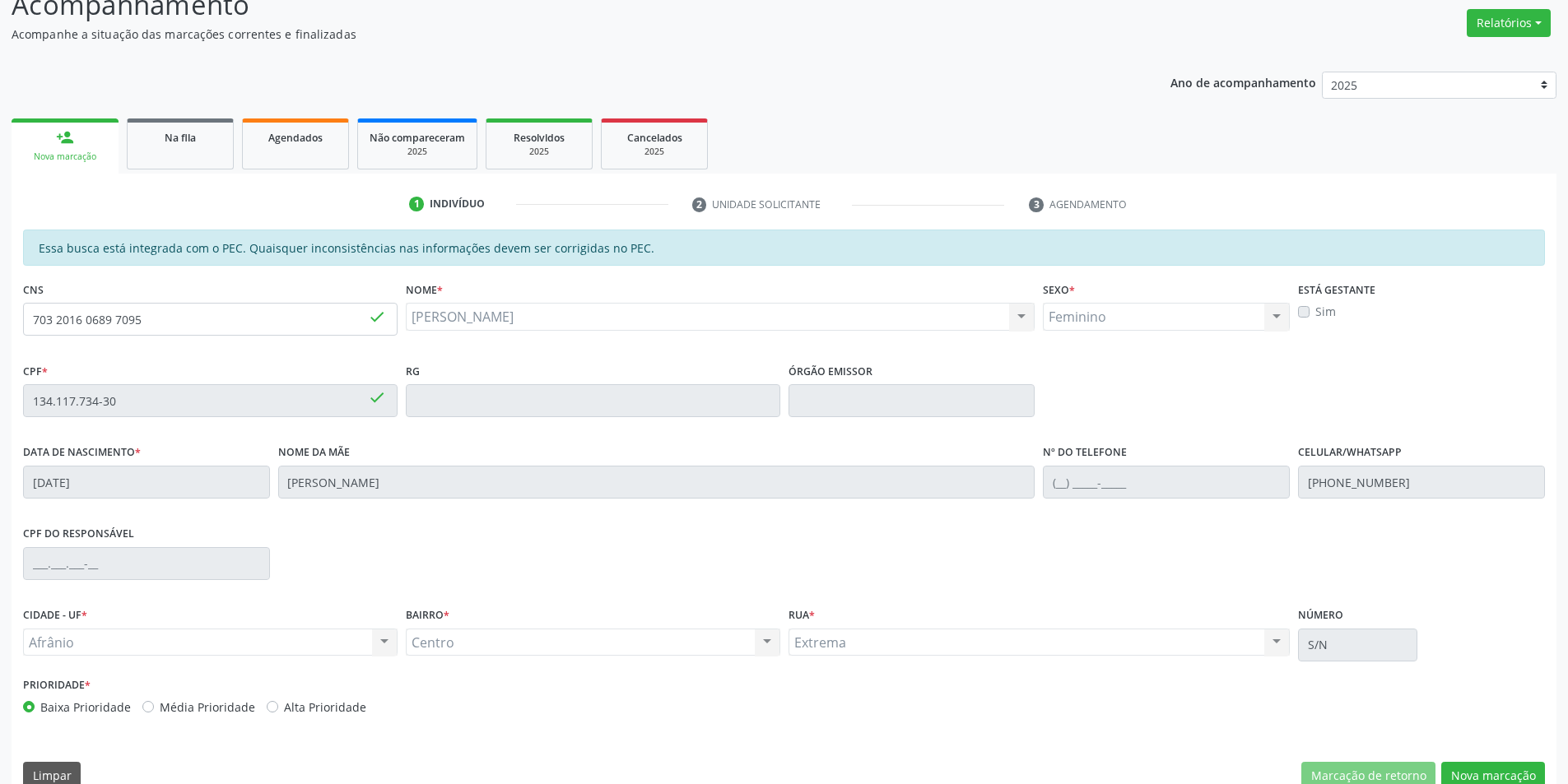
scroll to position [155, 0]
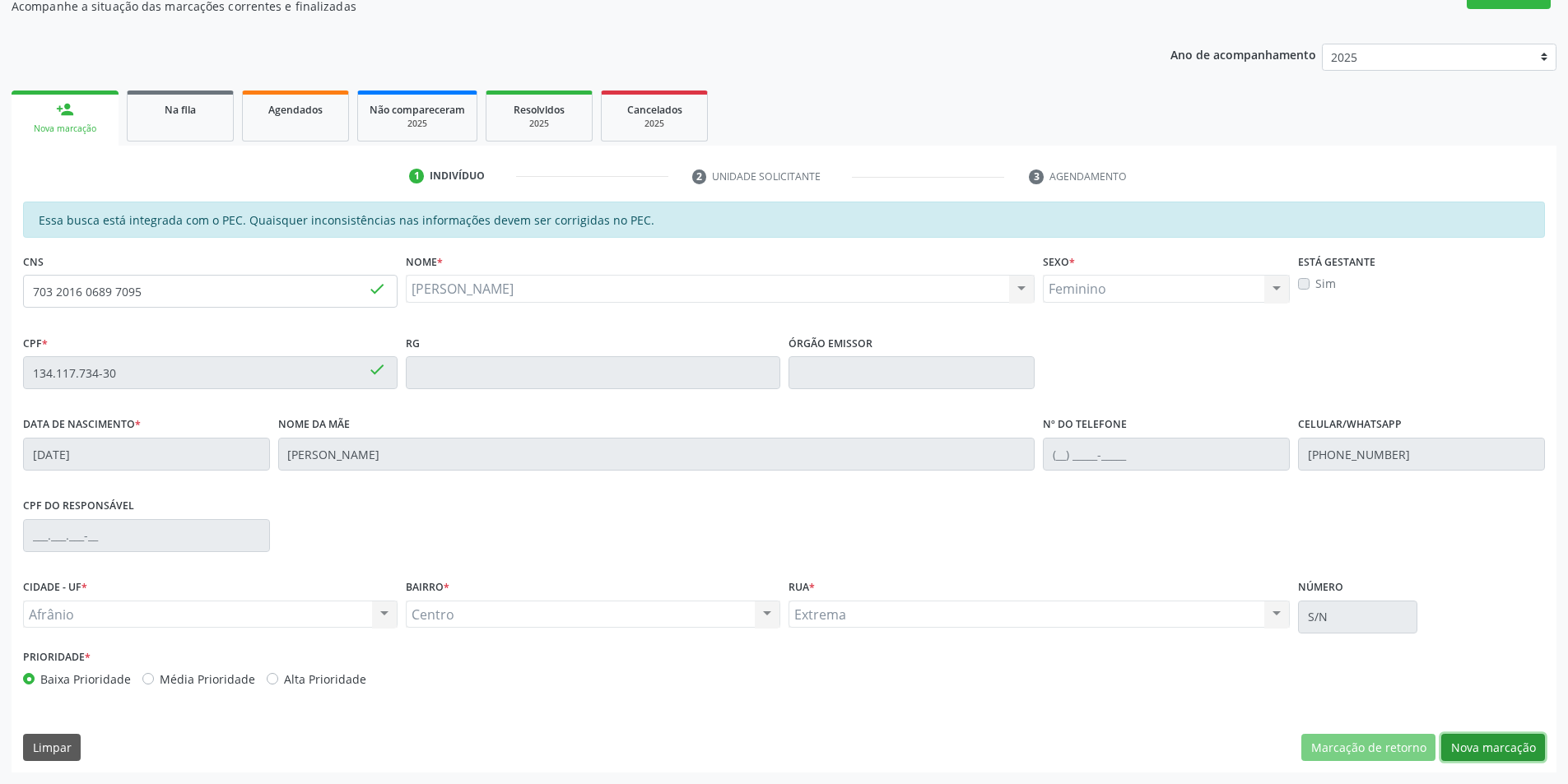
click at [1477, 744] on button "Nova marcação" at bounding box center [1492, 747] width 103 height 28
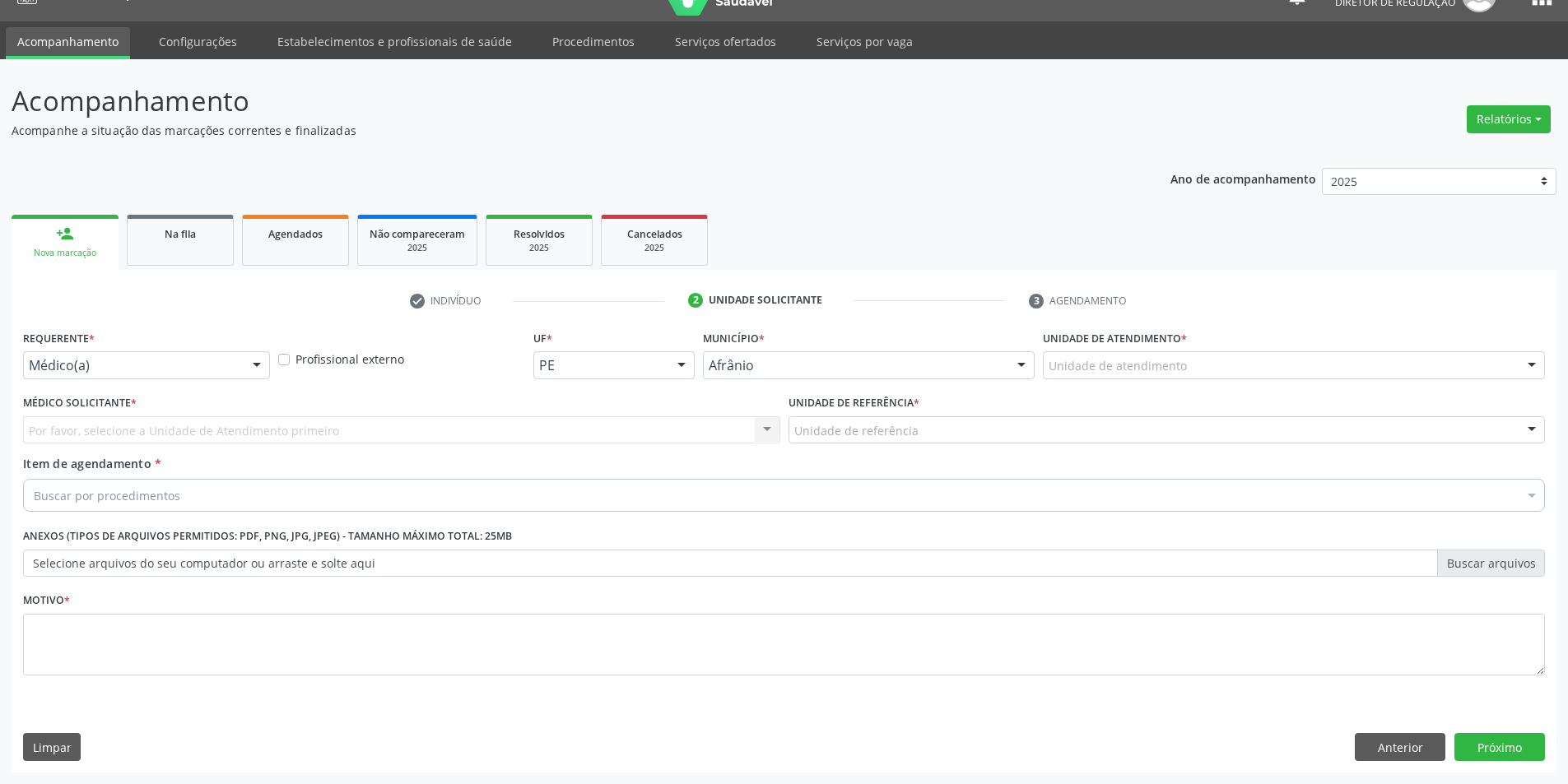
scroll to position [31, 0]
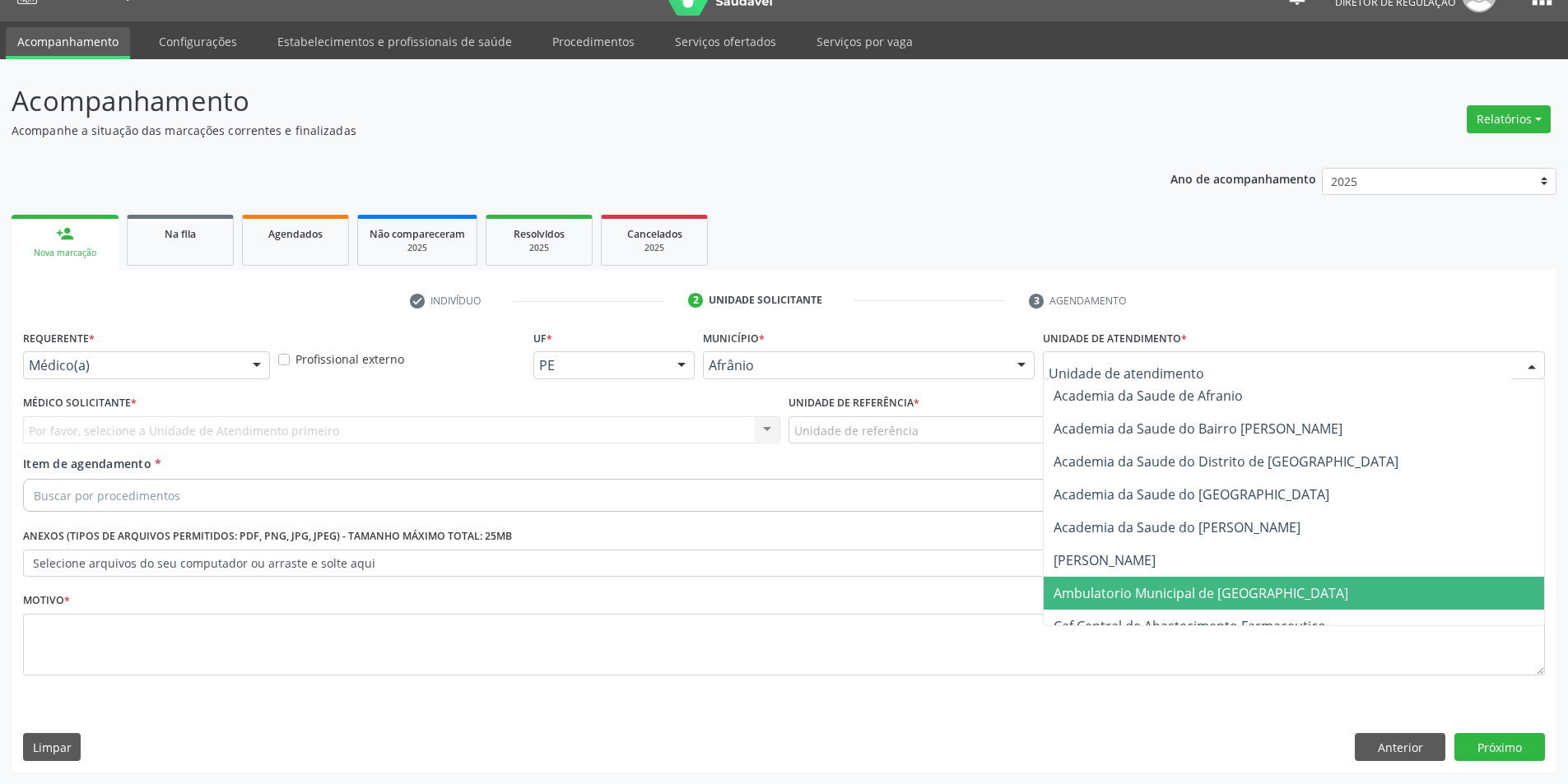
click at [1161, 596] on span "Ambulatorio Municipal de [GEOGRAPHIC_DATA]" at bounding box center [1201, 594] width 295 height 18
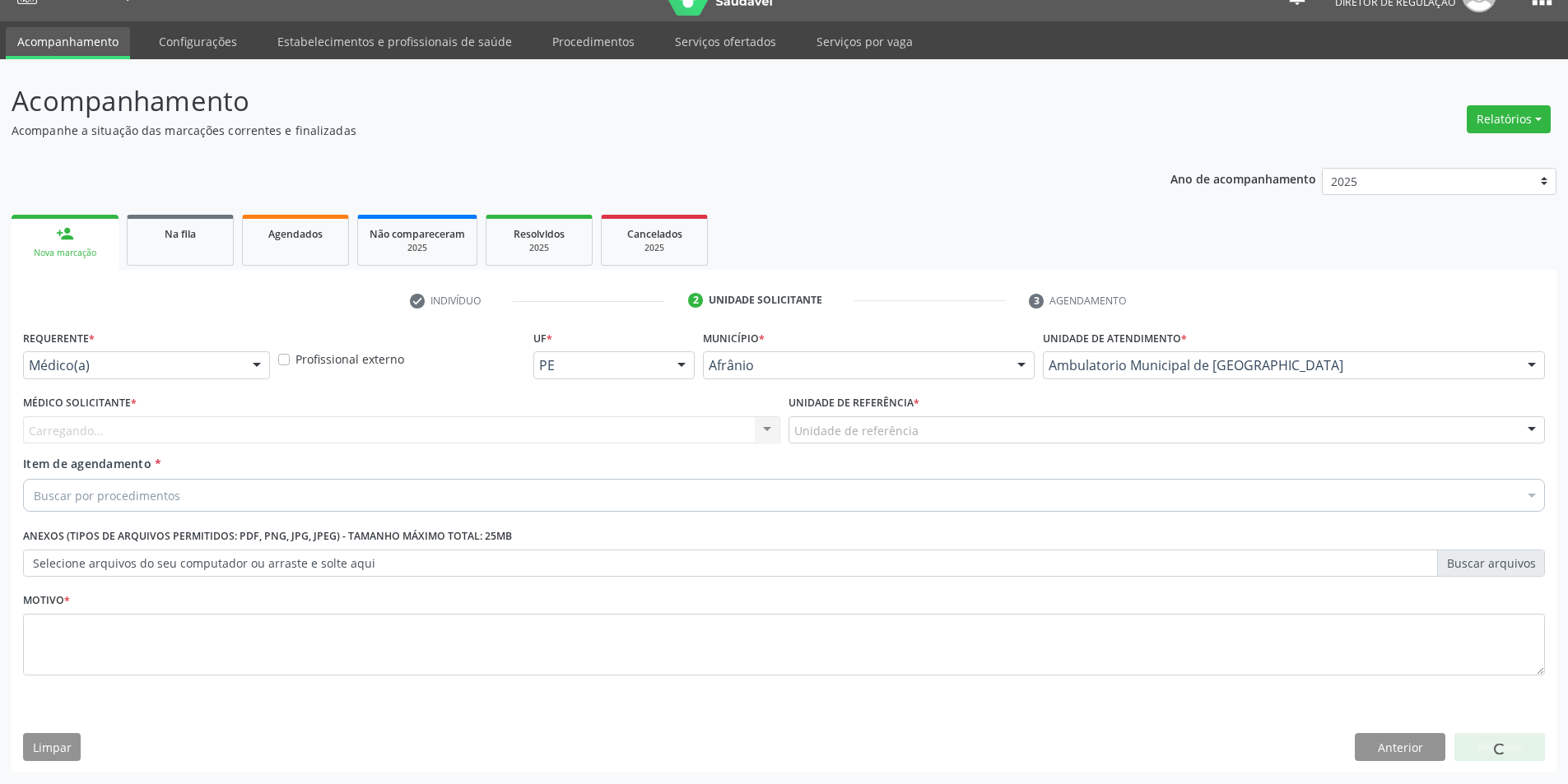
click at [959, 435] on div "Unidade de referência" at bounding box center [1167, 430] width 757 height 28
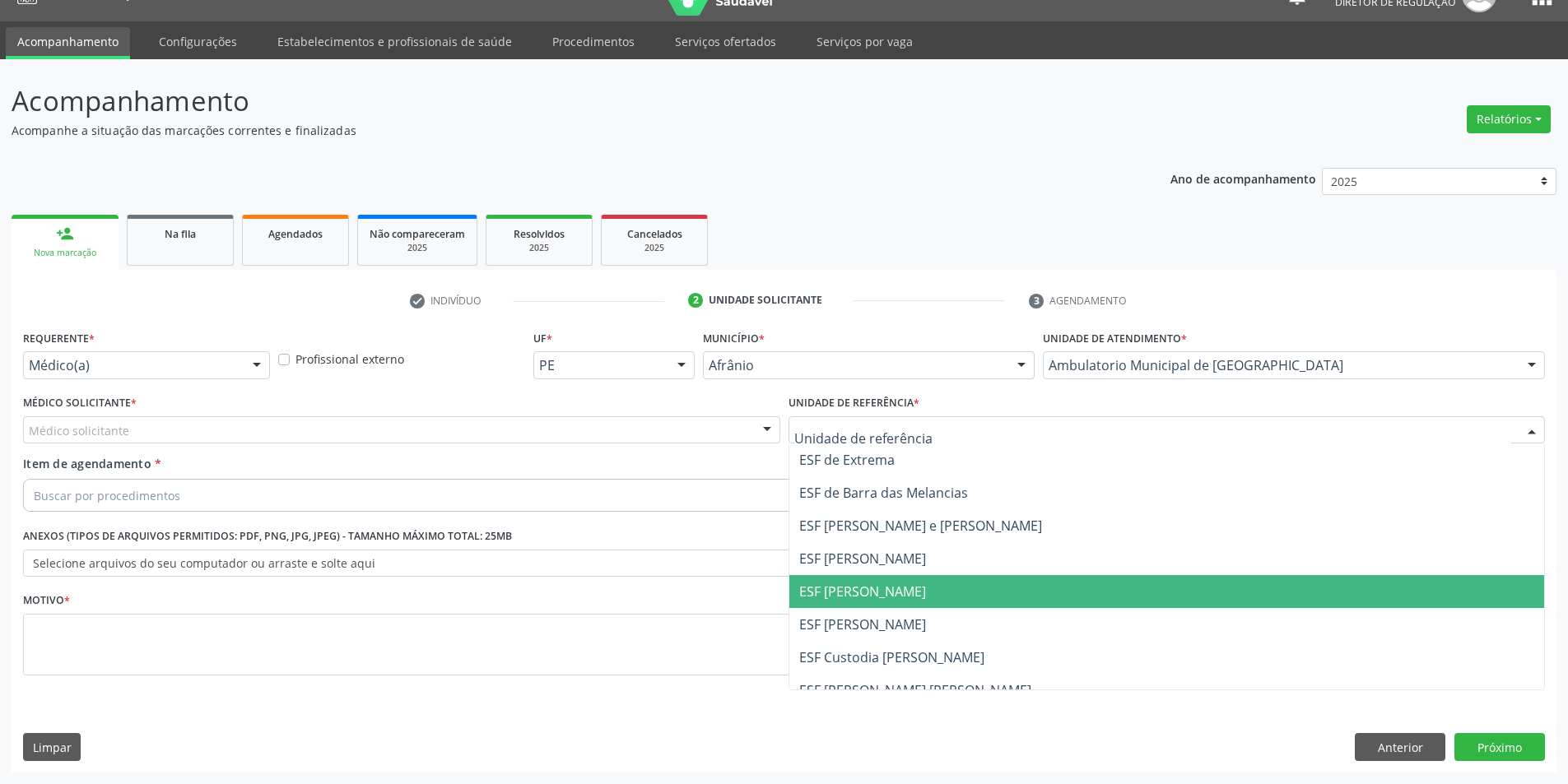
click at [924, 593] on span "ESF [PERSON_NAME]" at bounding box center [1167, 591] width 755 height 33
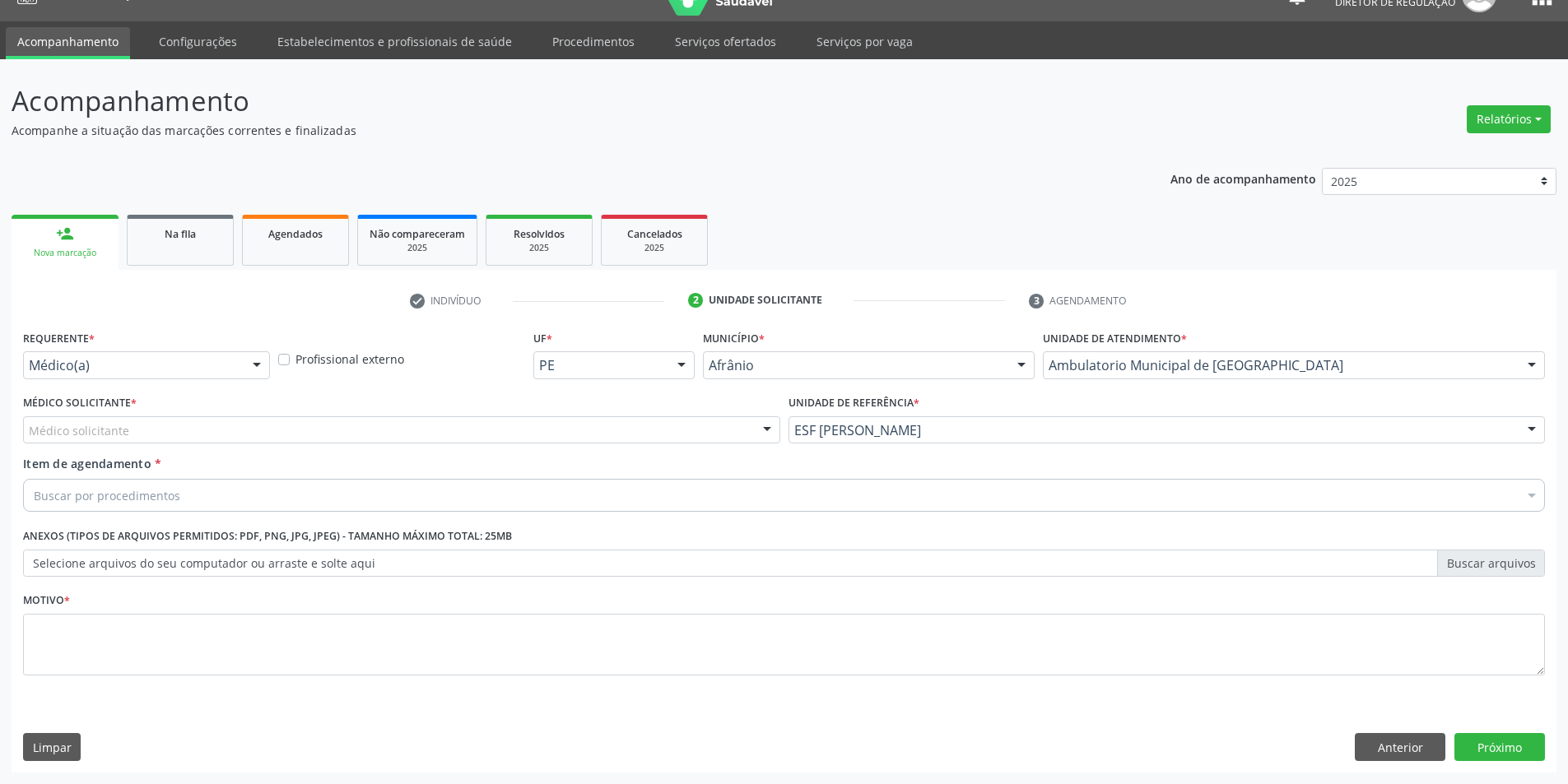
click at [353, 430] on div "Médico solicitante" at bounding box center [401, 430] width 757 height 28
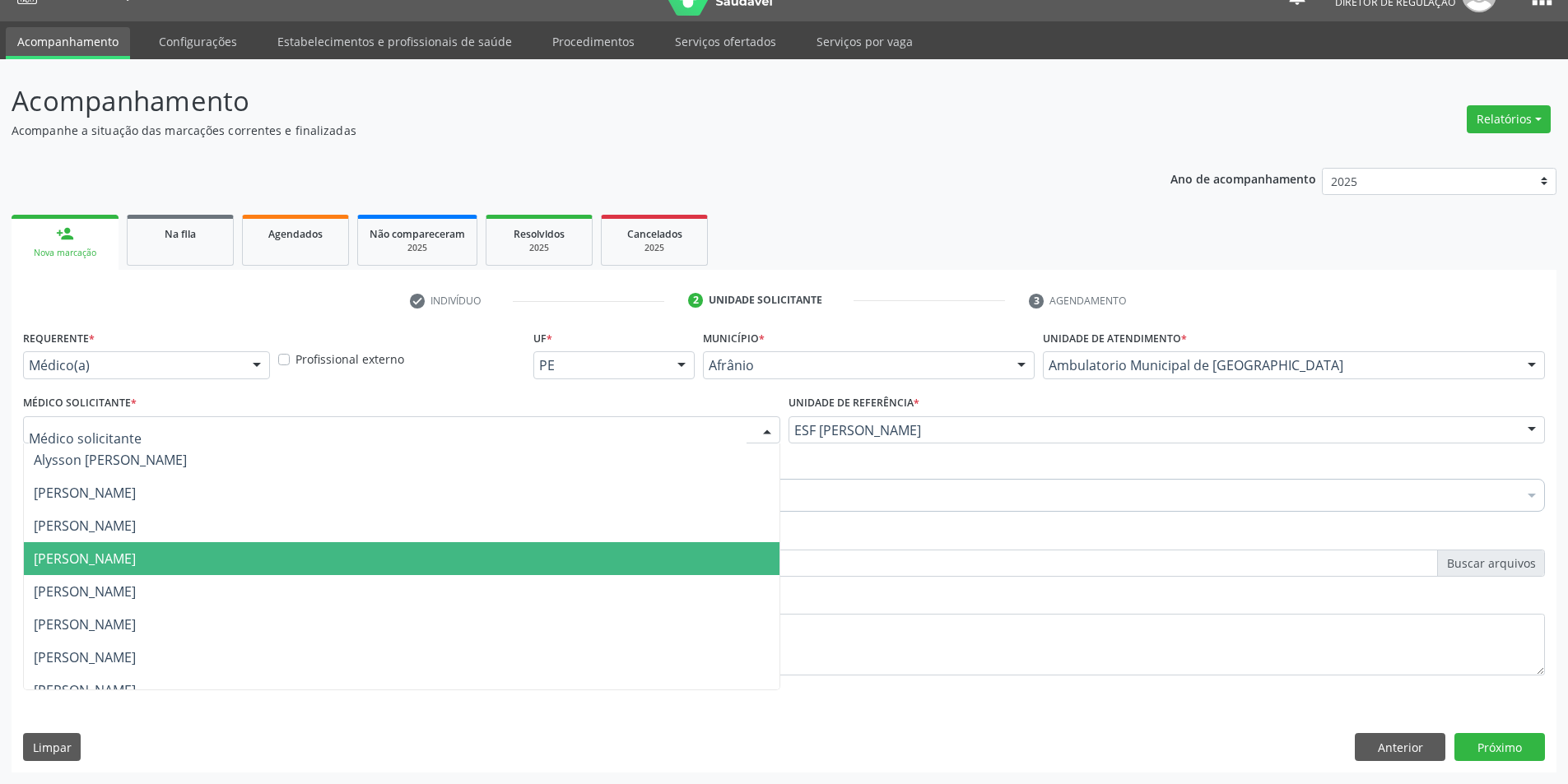
click at [339, 550] on span "[PERSON_NAME]" at bounding box center [401, 559] width 755 height 33
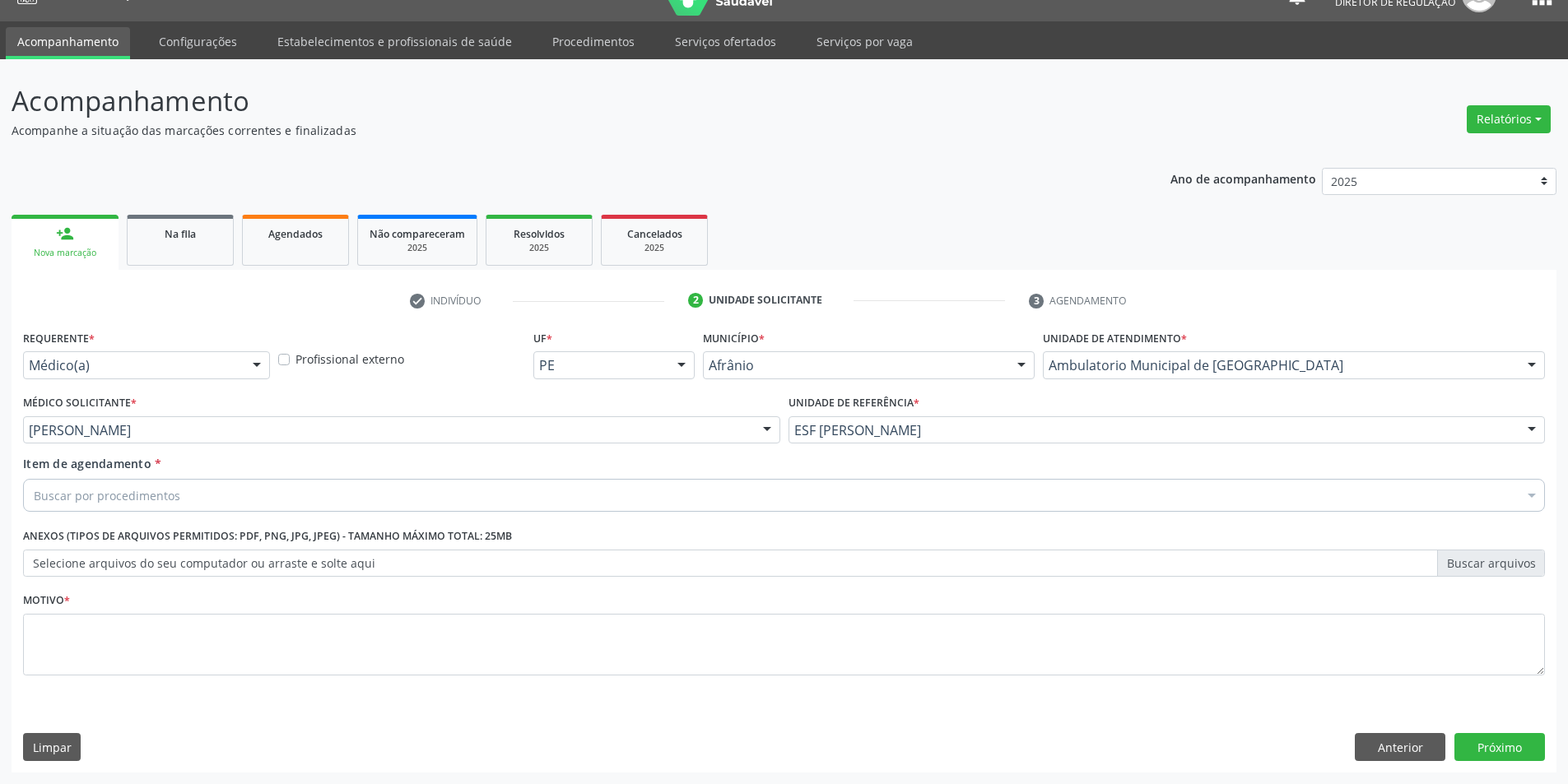
click at [280, 491] on div "Buscar por procedimentos" at bounding box center [784, 495] width 1521 height 33
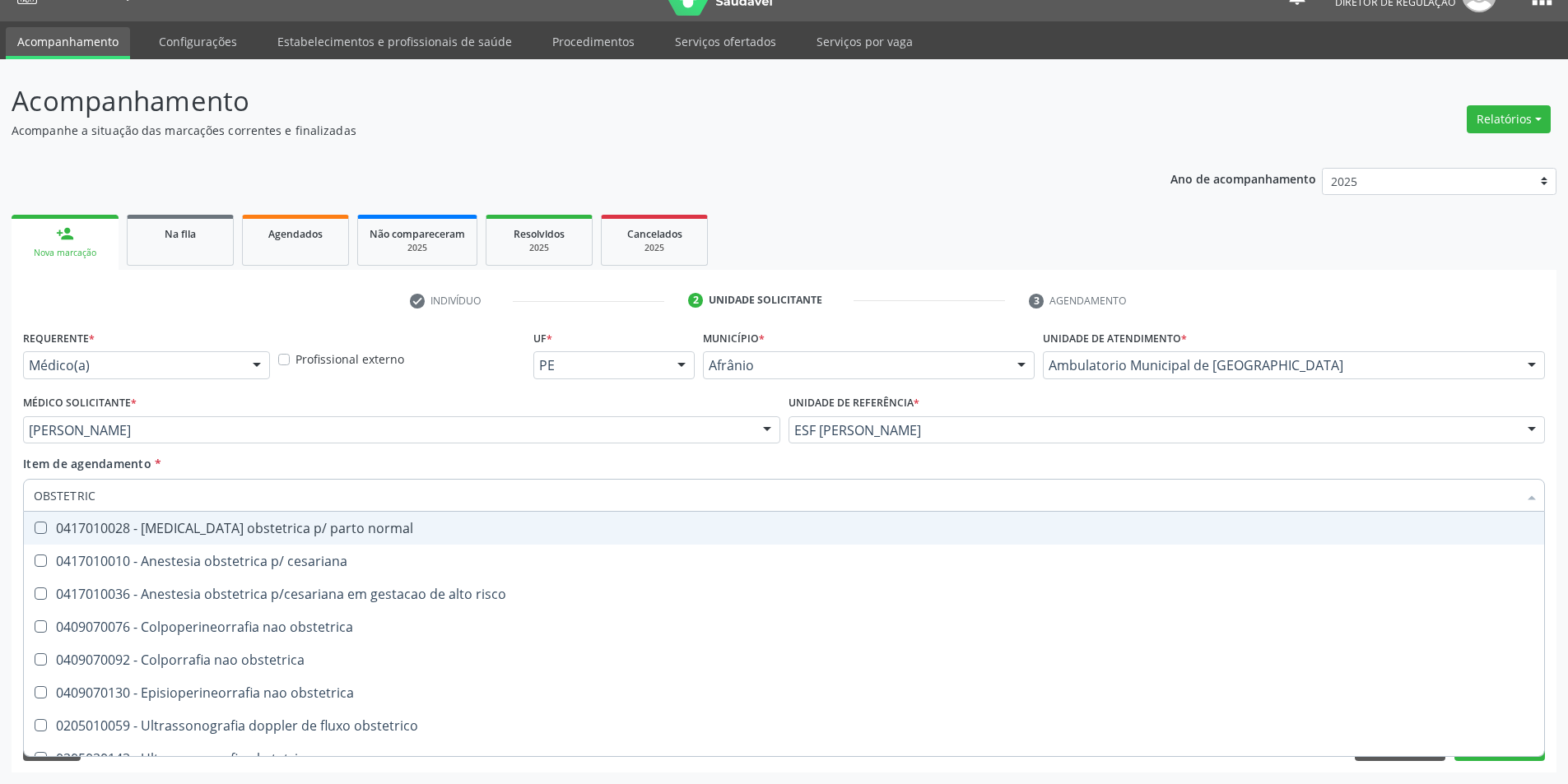
type input "OBSTETRICO"
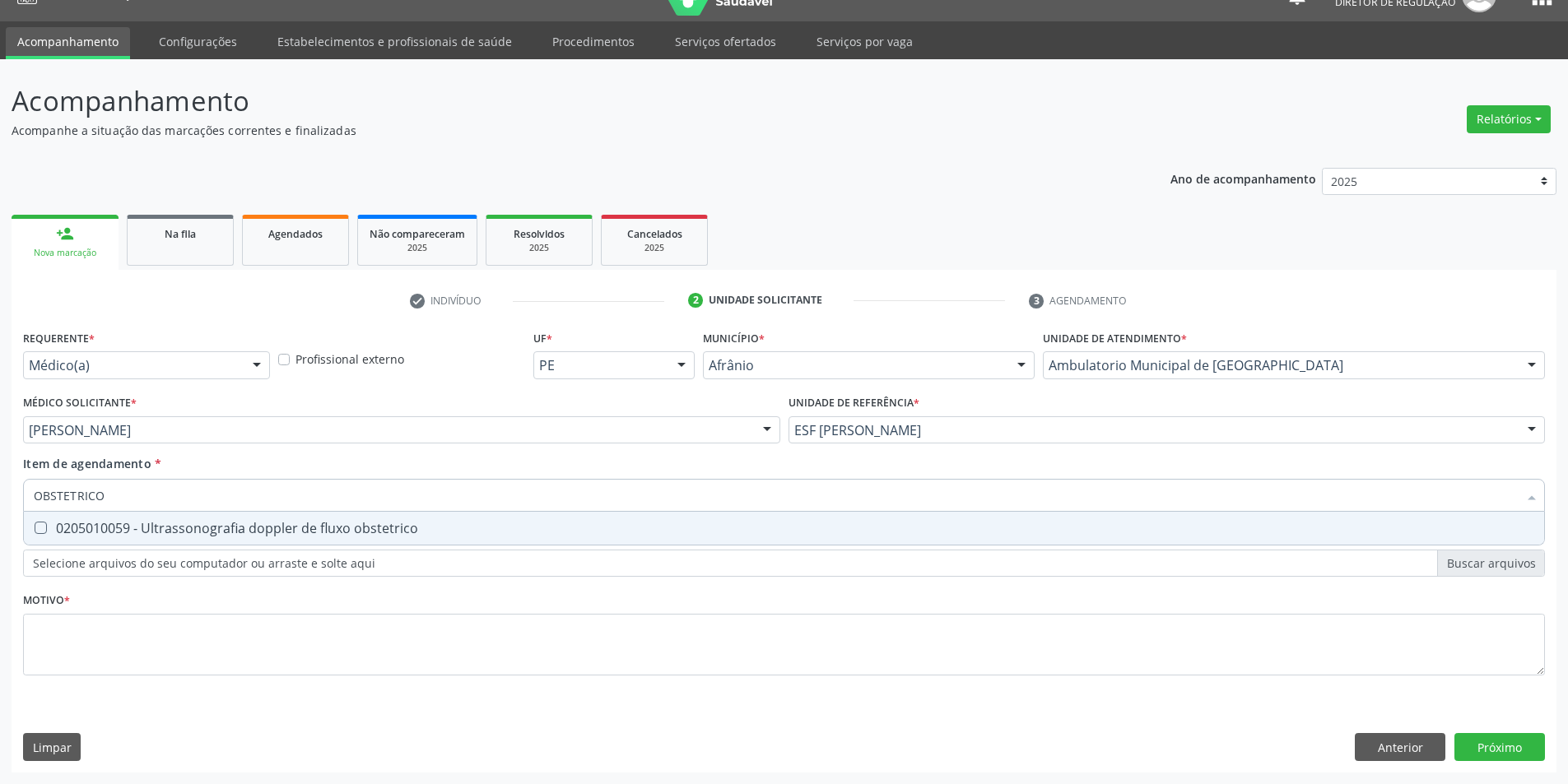
click at [270, 529] on div "0205010059 - Ultrassonografia doppler de fluxo obstetrico" at bounding box center [784, 528] width 1500 height 13
checkbox obstetrico "true"
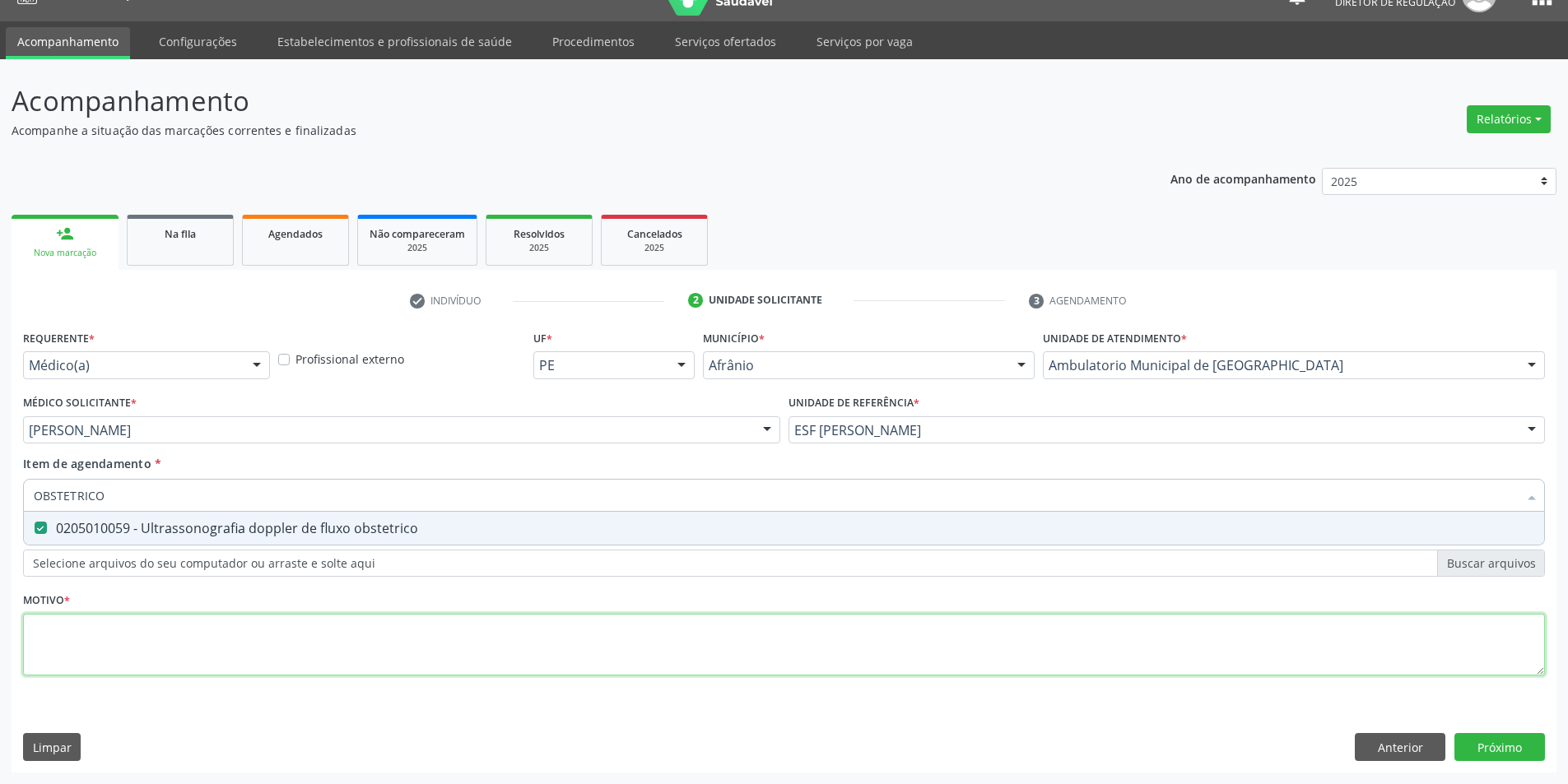
click at [284, 642] on div "Requerente * Médico(a) Médico(a) Enfermeiro(a) Paciente Nenhum resultado encont…" at bounding box center [784, 512] width 1521 height 373
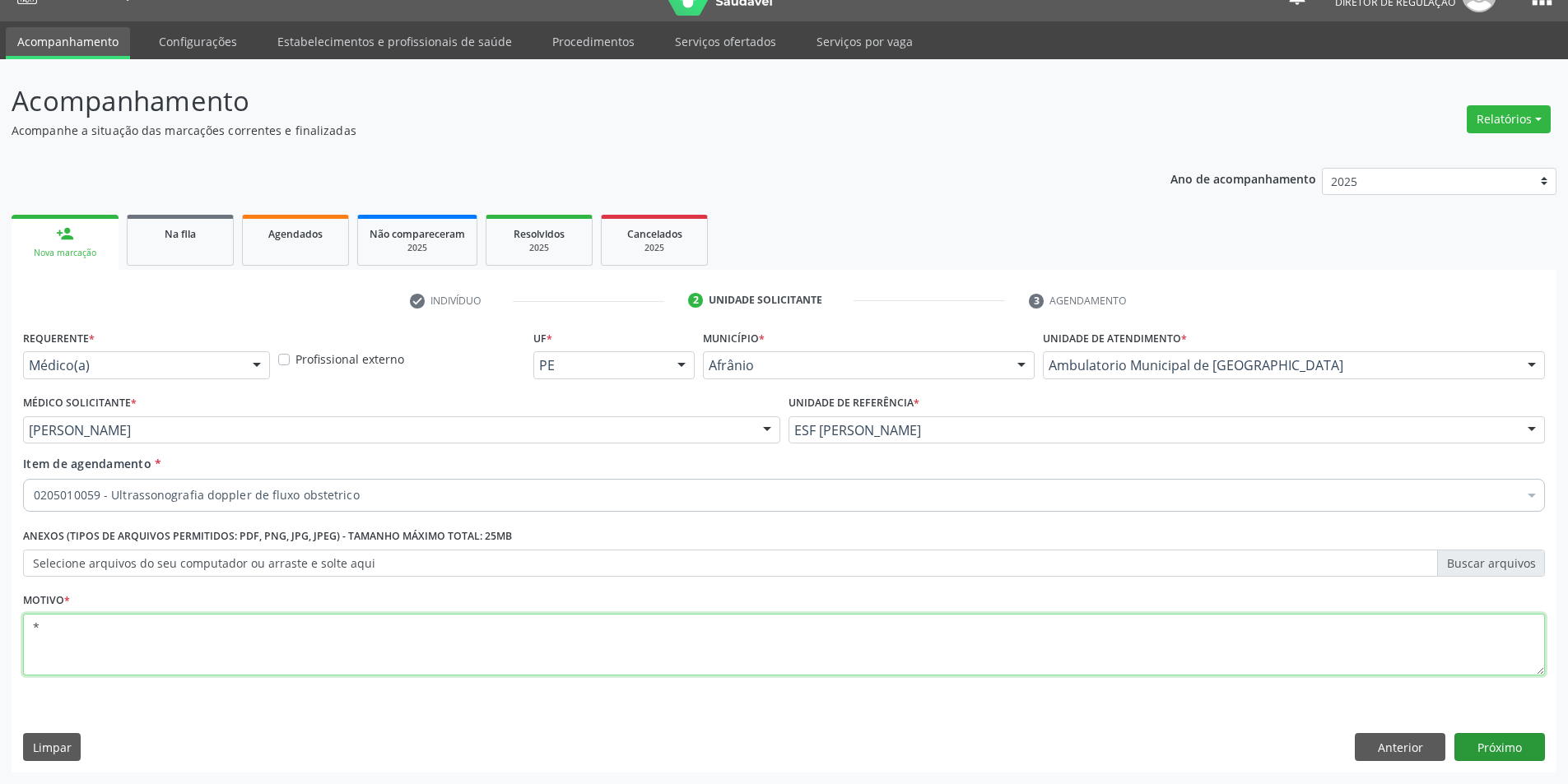
type textarea "*"
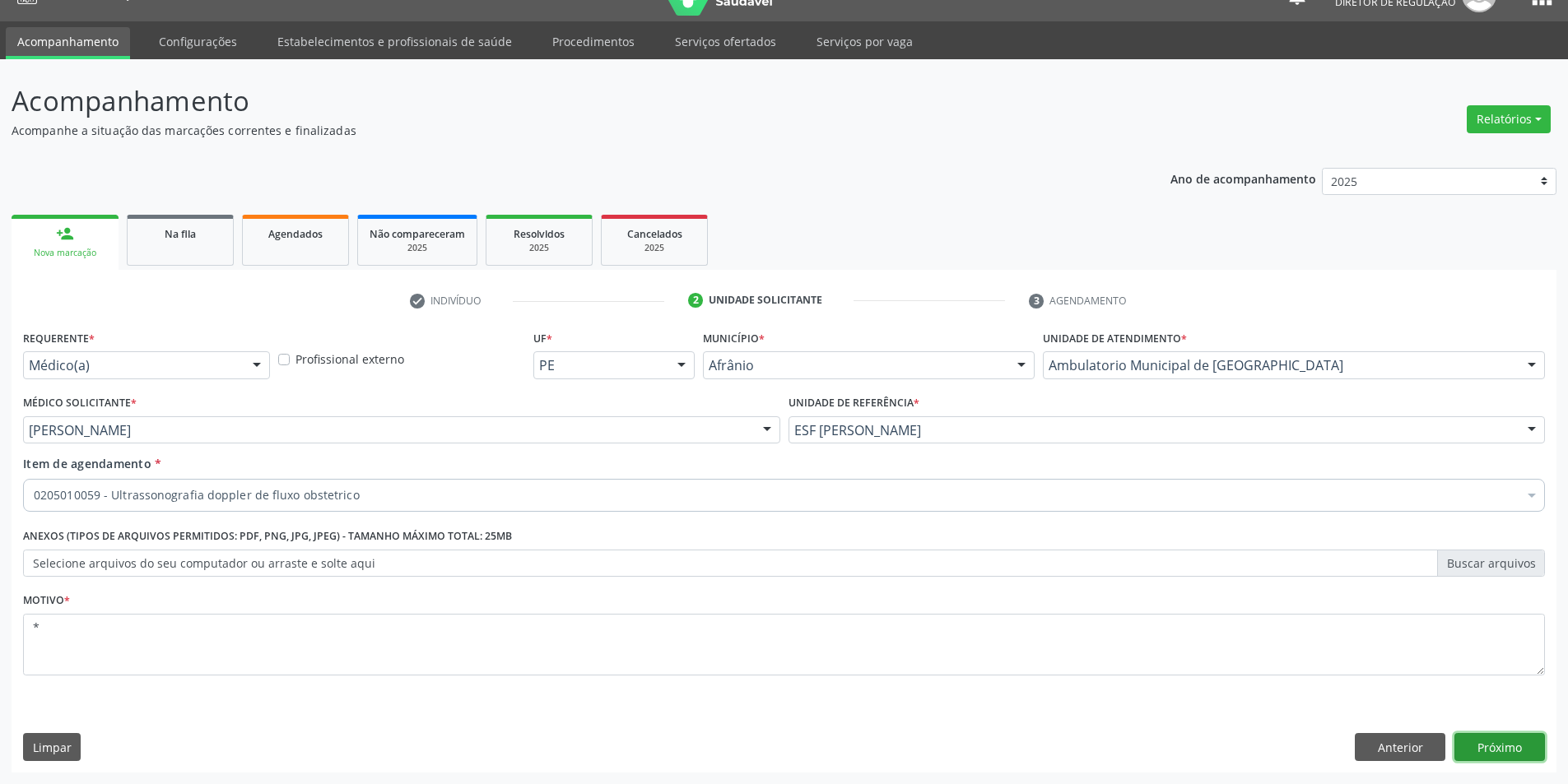
click at [1484, 748] on button "Próximo" at bounding box center [1499, 746] width 91 height 28
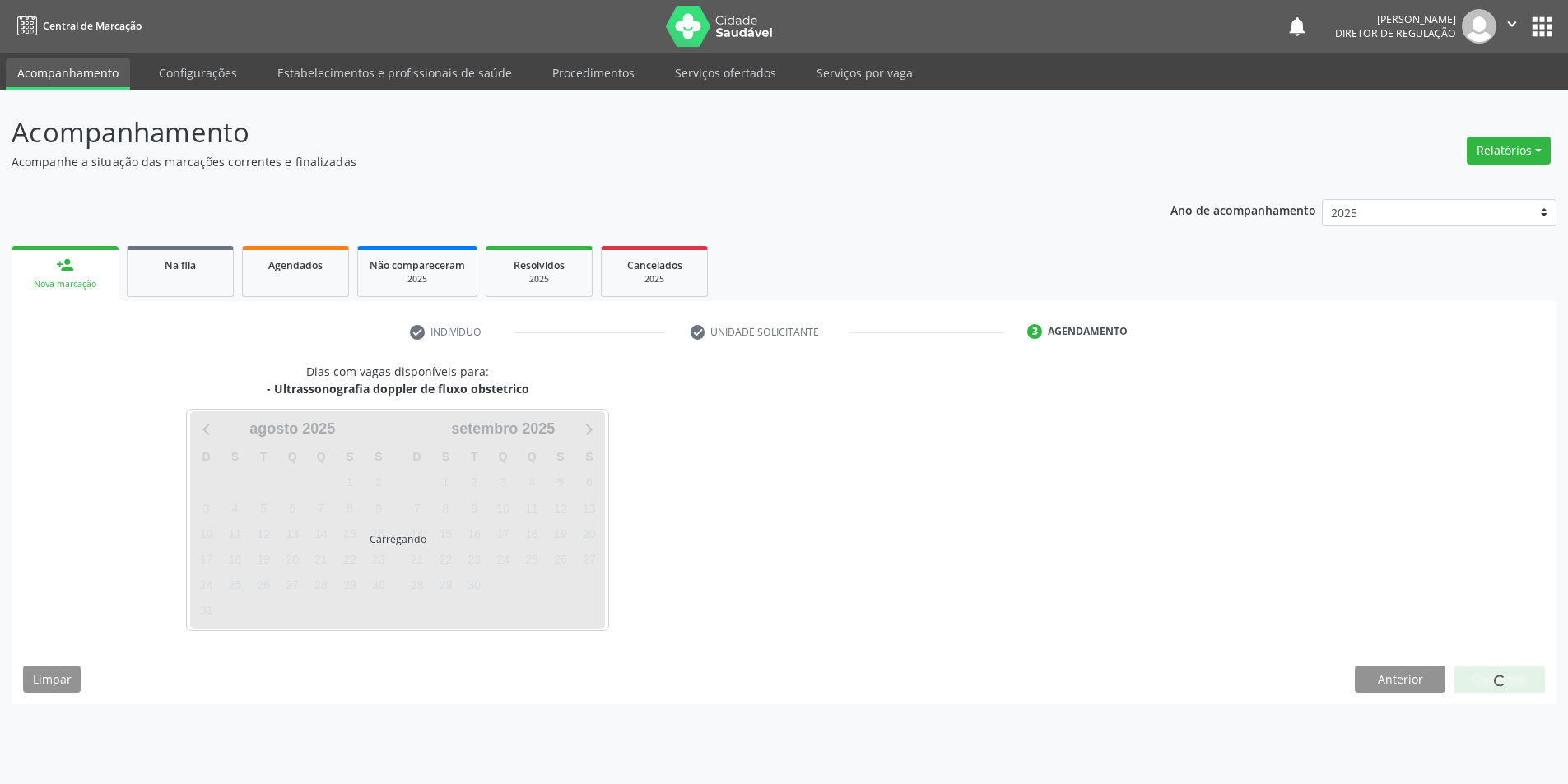
scroll to position [0, 0]
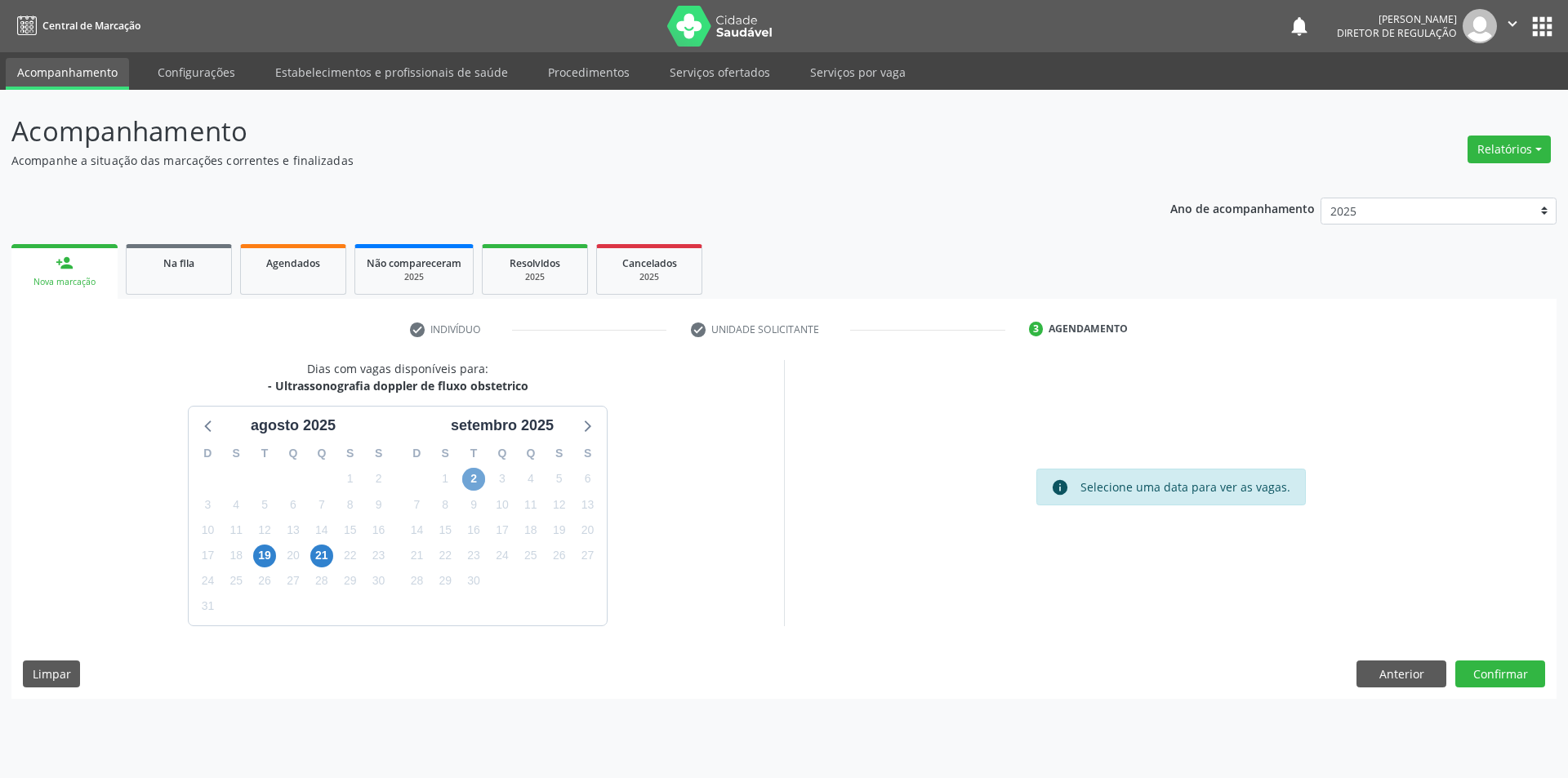
click at [472, 479] on span "2" at bounding box center [474, 479] width 23 height 23
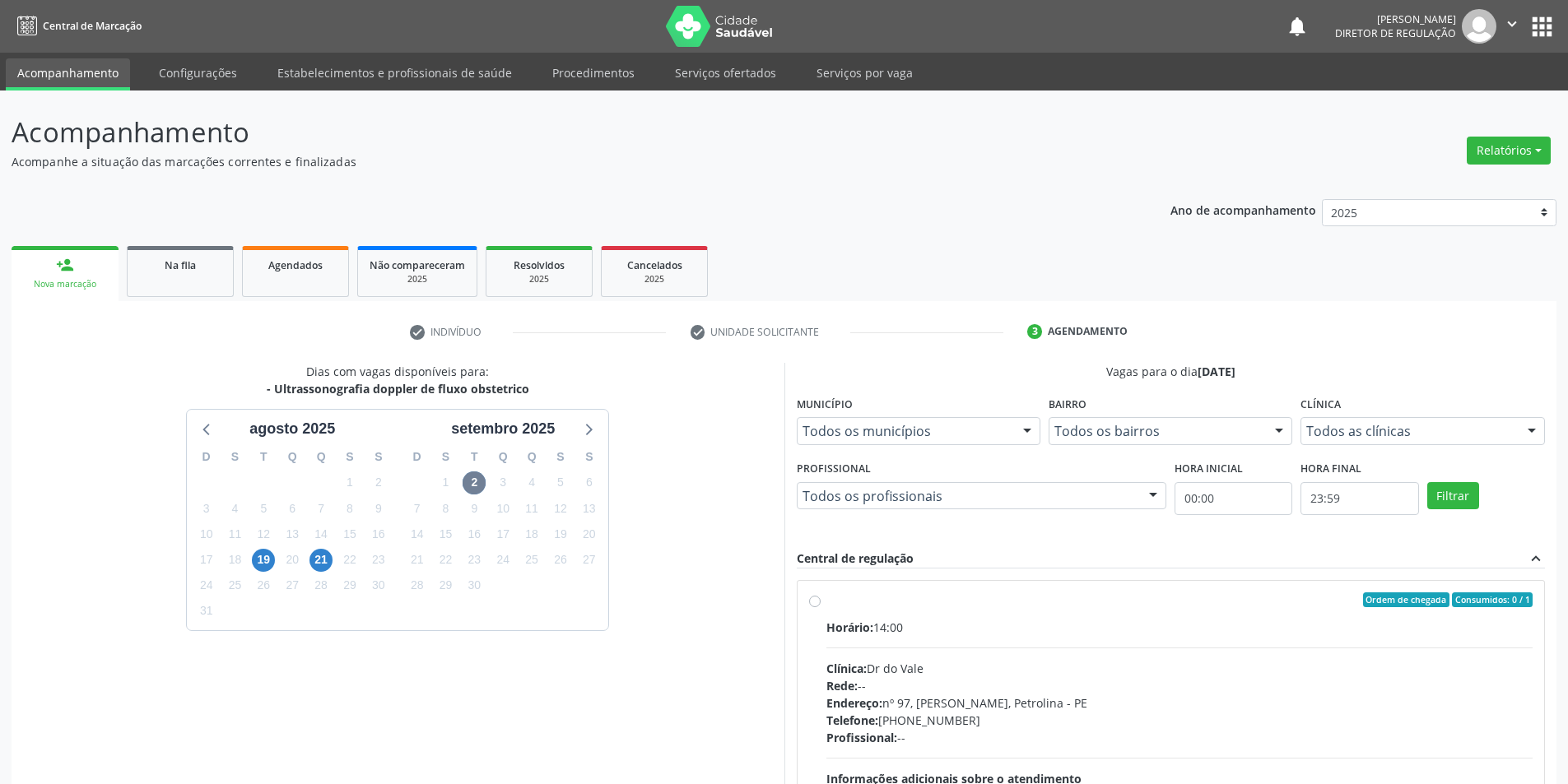
click at [854, 607] on label "Ordem de chegada Consumidos: 0 / 1 Horário: 14:00 Clínica: Dr do Vale Rede: -- …" at bounding box center [1179, 718] width 707 height 252
click at [821, 607] on input "Ordem de chegada Consumidos: 0 / 1 Horário: 14:00 Clínica: Dr do Vale Rede: -- …" at bounding box center [815, 600] width 12 height 14
radio input "true"
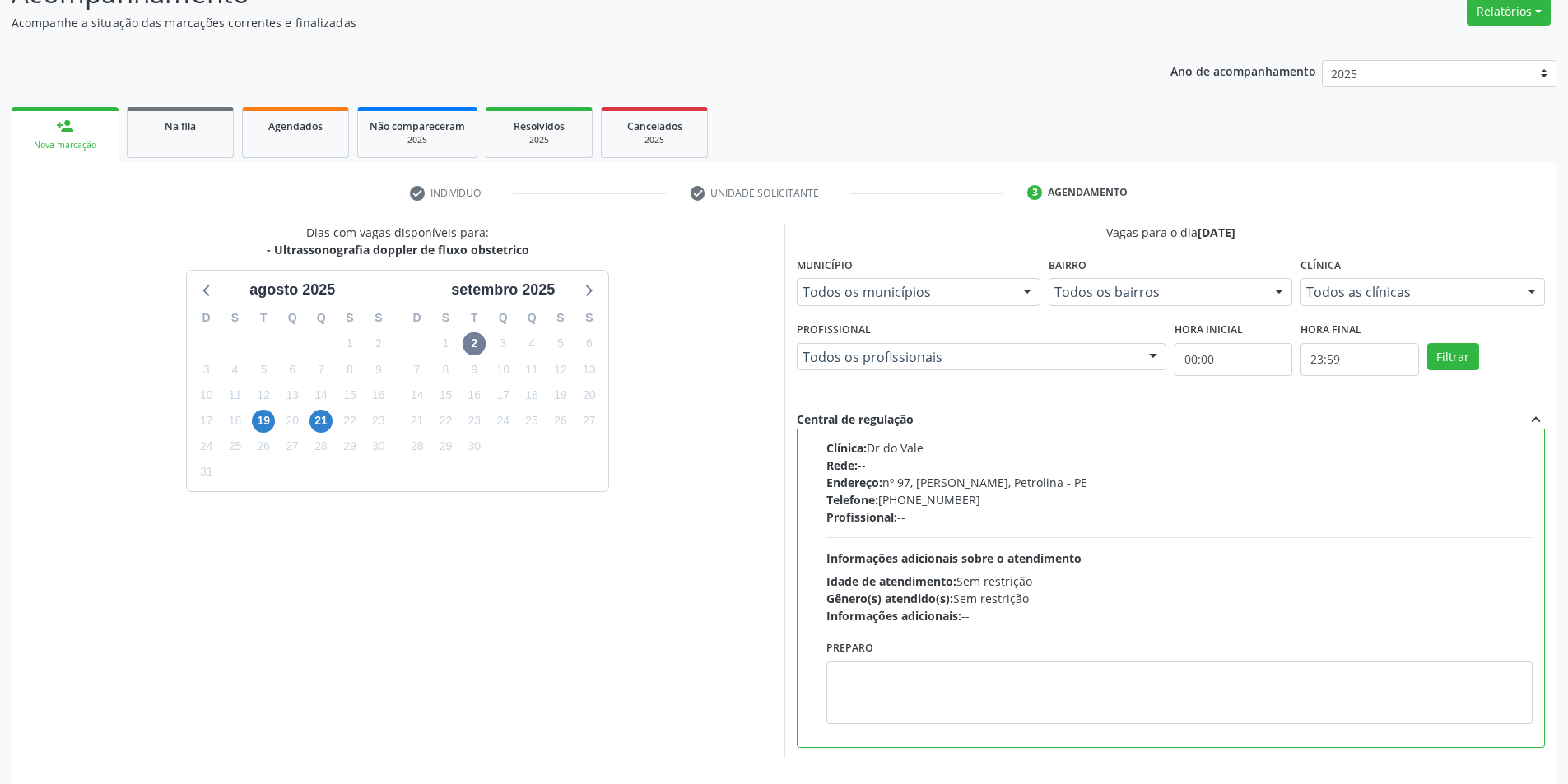
scroll to position [199, 0]
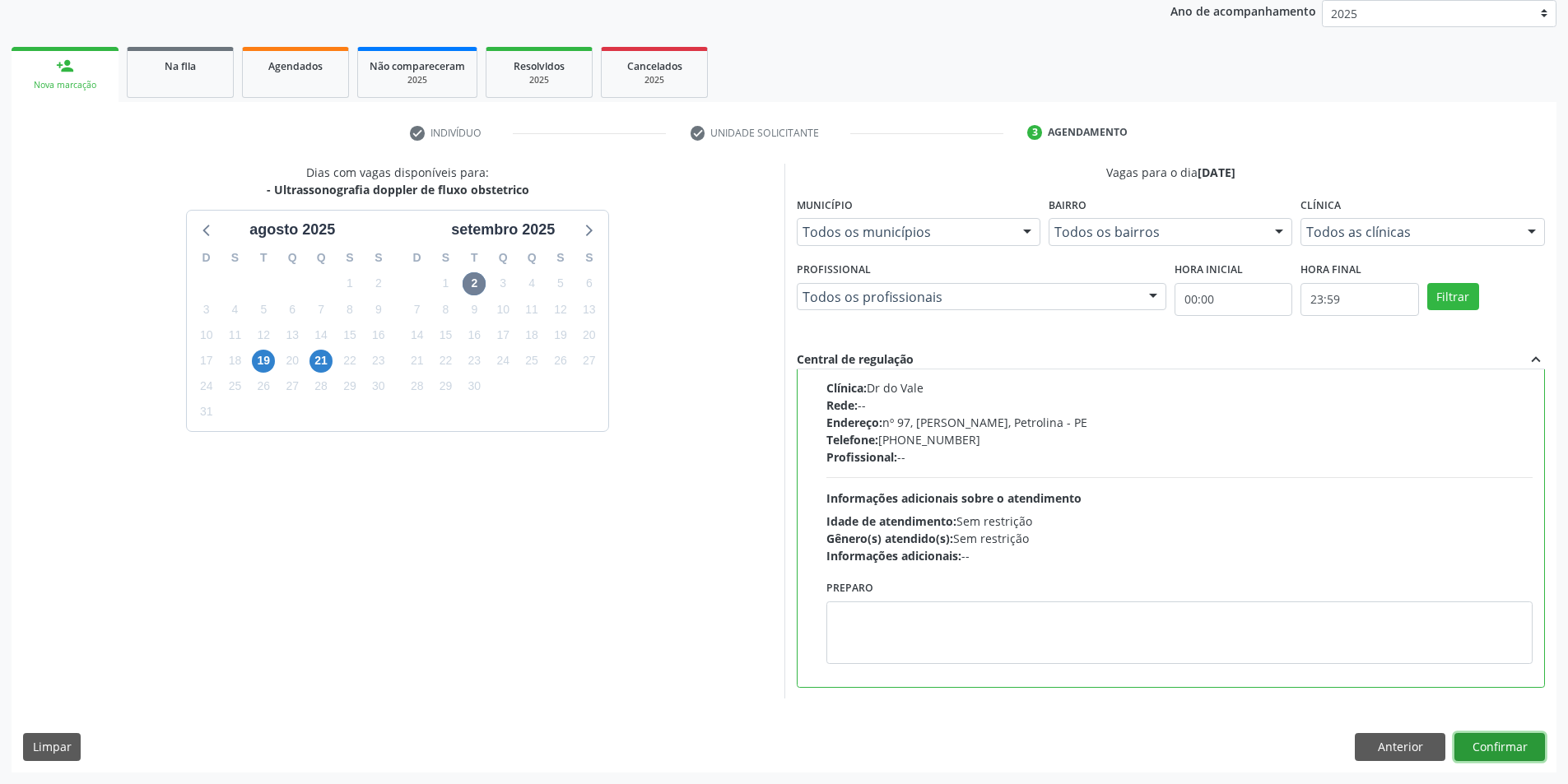
click at [1484, 748] on button "Confirmar" at bounding box center [1499, 746] width 91 height 28
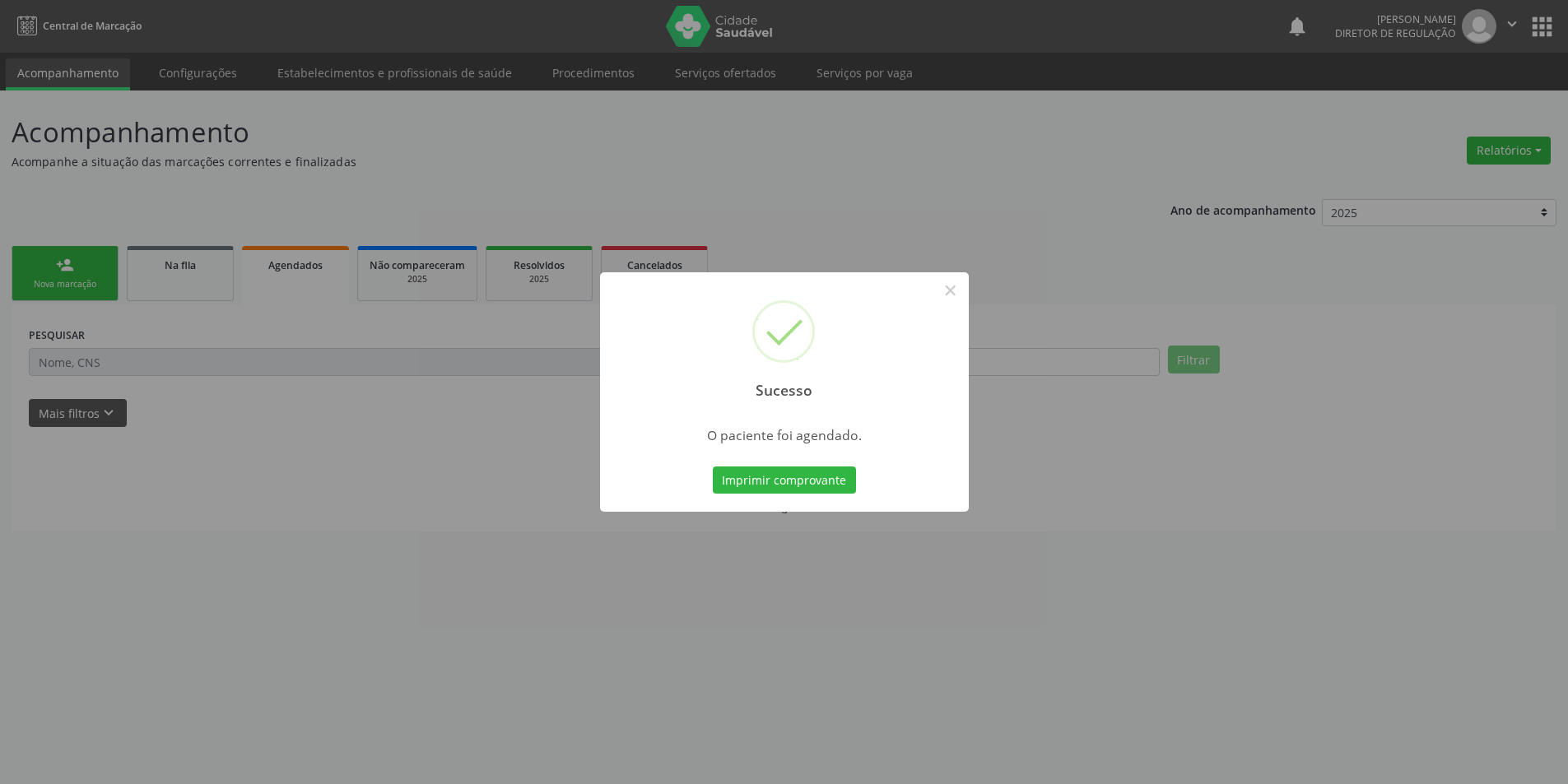
scroll to position [0, 0]
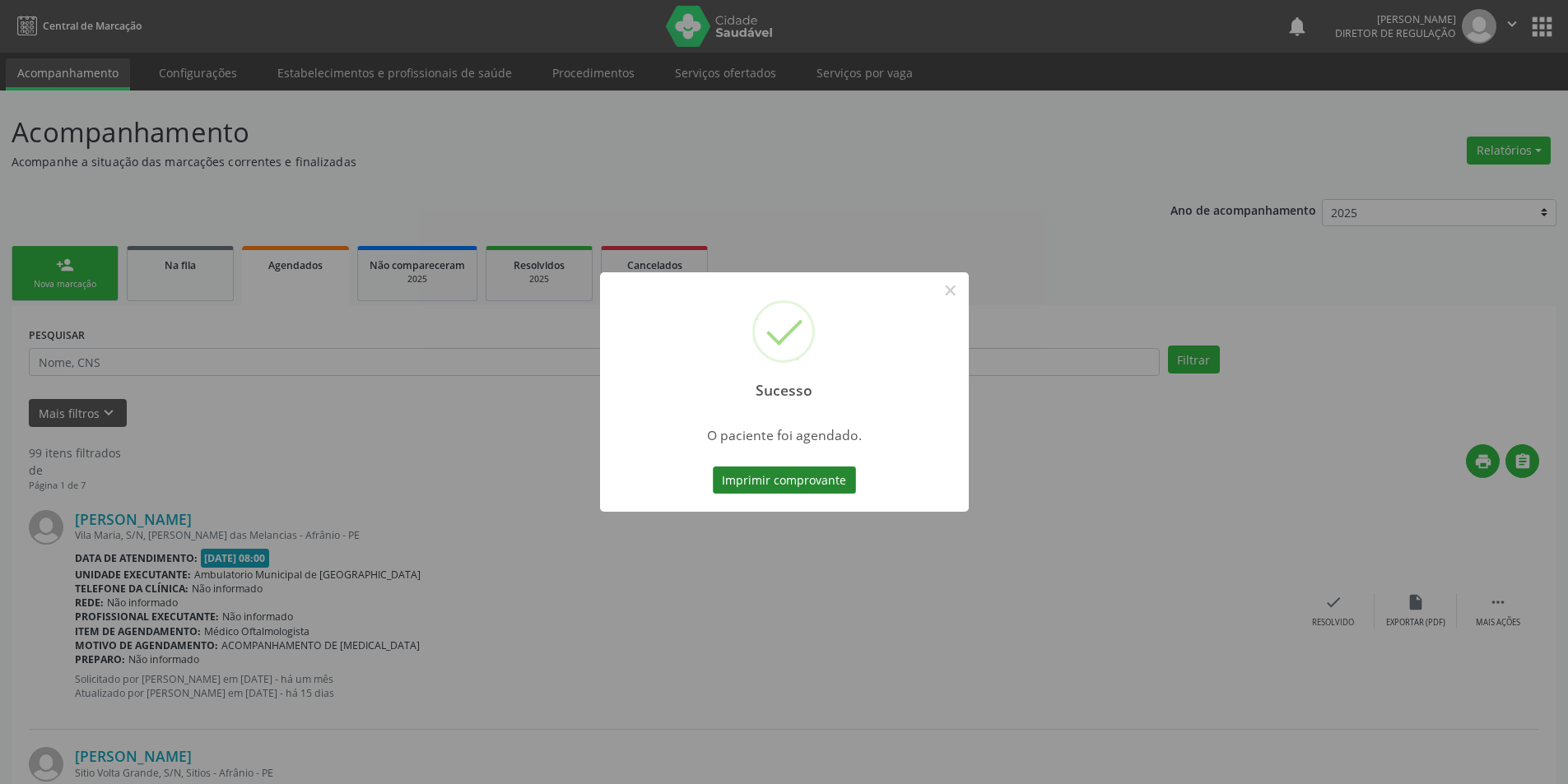
click at [831, 480] on button "Imprimir comprovante" at bounding box center [784, 480] width 143 height 28
